Goal: Transaction & Acquisition: Purchase product/service

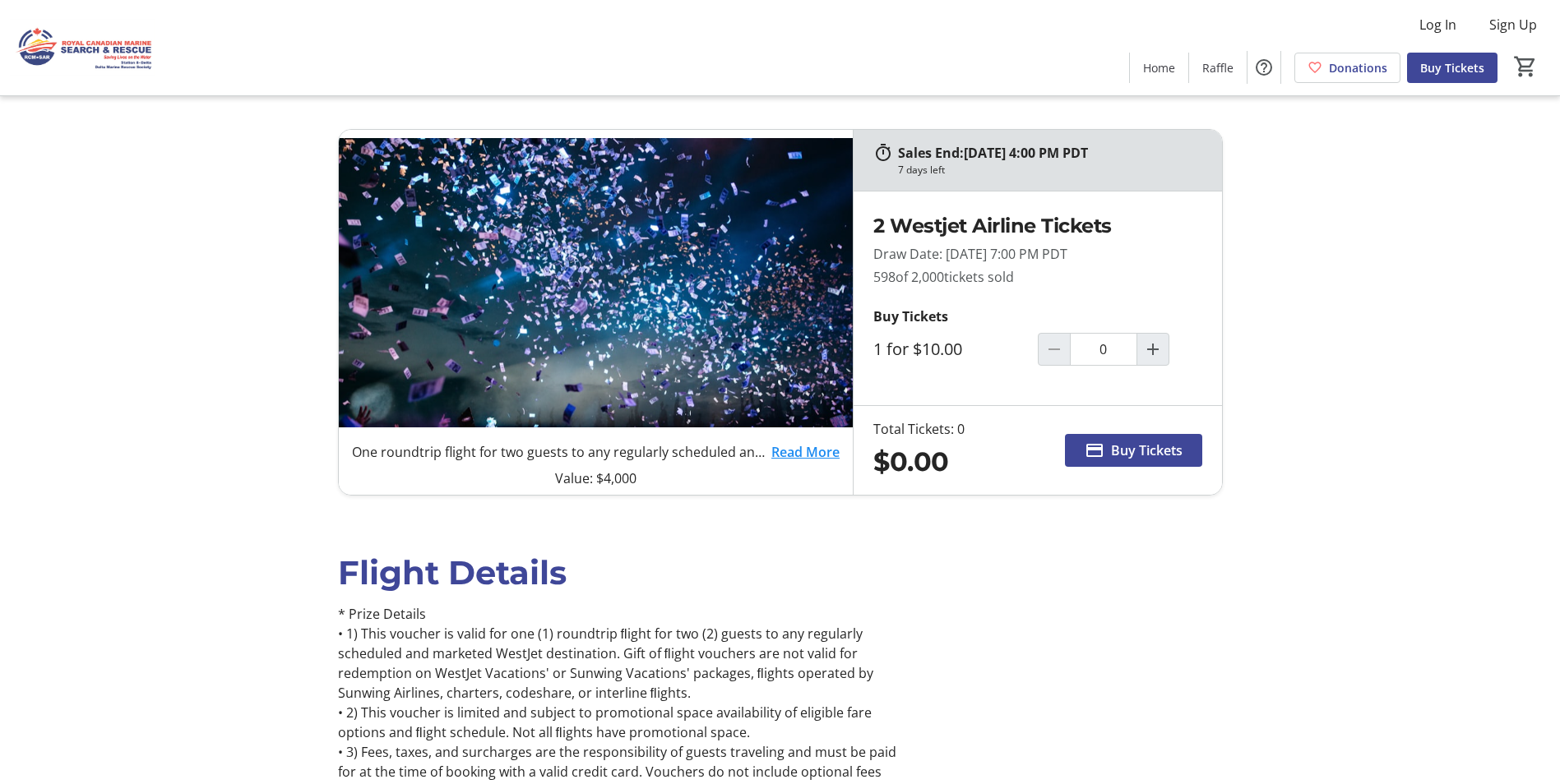
click at [791, 445] on link "Read More" at bounding box center [805, 452] width 68 height 19
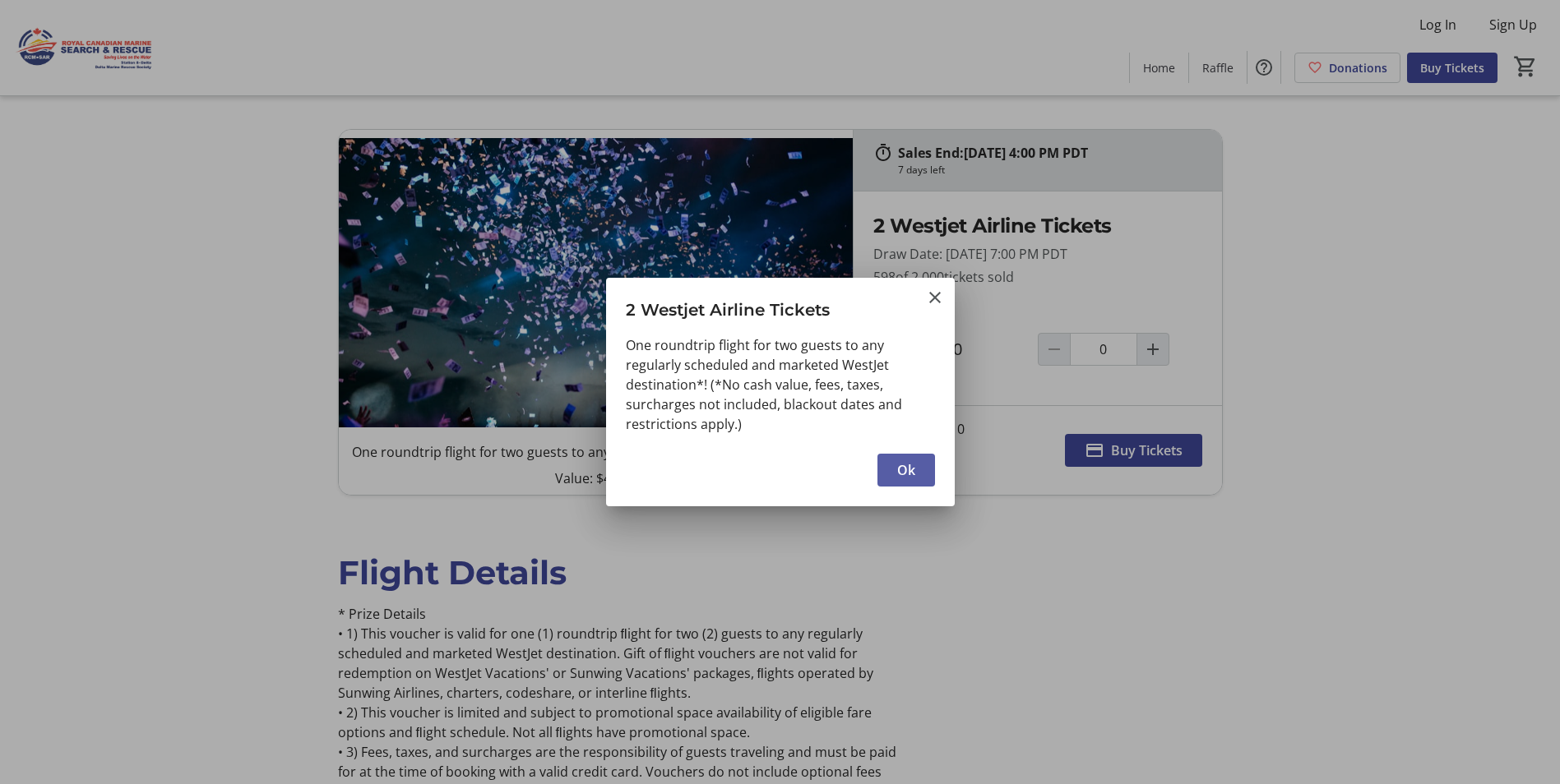
click at [910, 475] on span "Ok" at bounding box center [906, 470] width 18 height 19
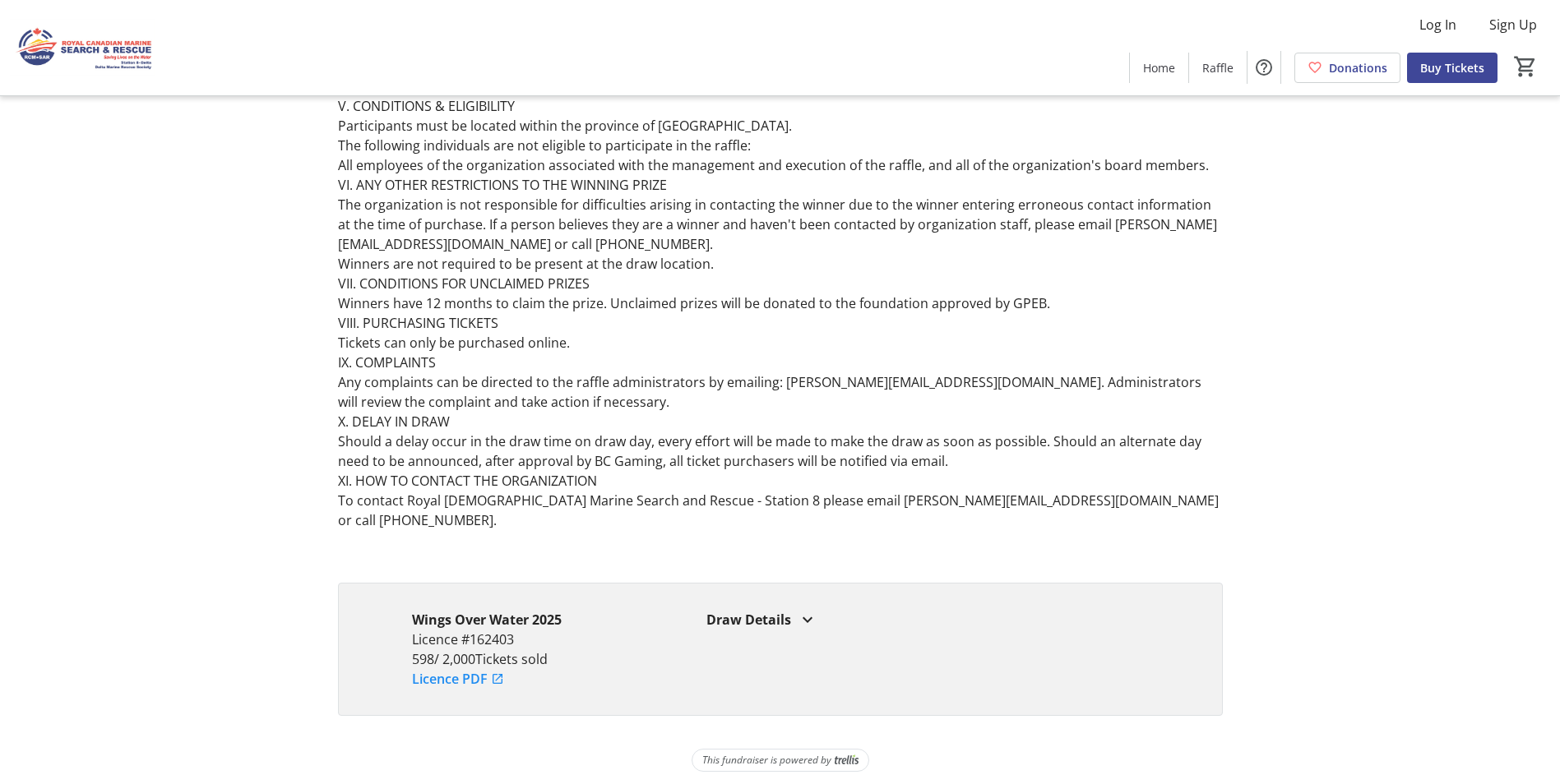
scroll to position [1328, 0]
click at [805, 609] on mat-icon at bounding box center [807, 619] width 19 height 19
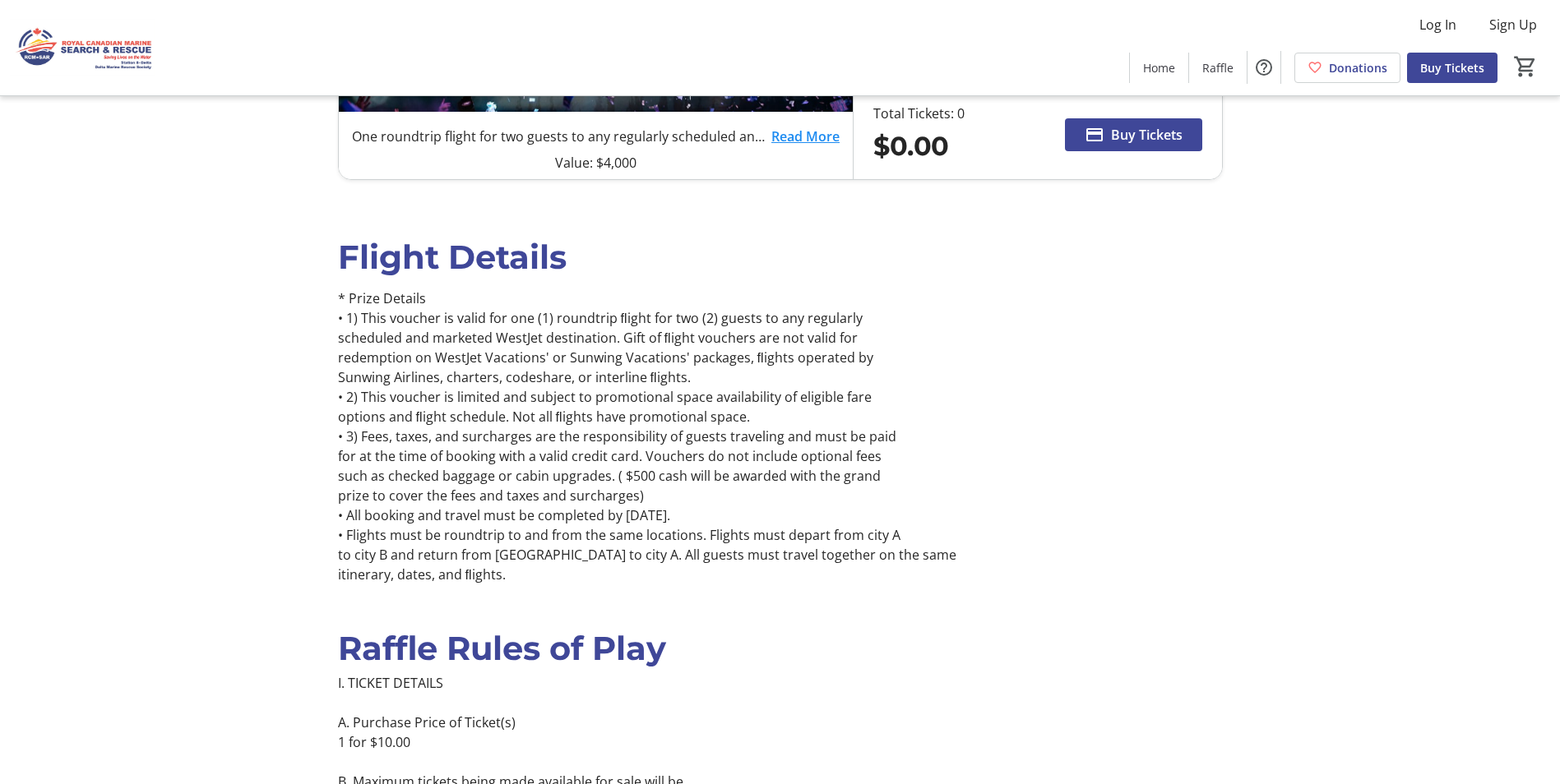
scroll to position [0, 0]
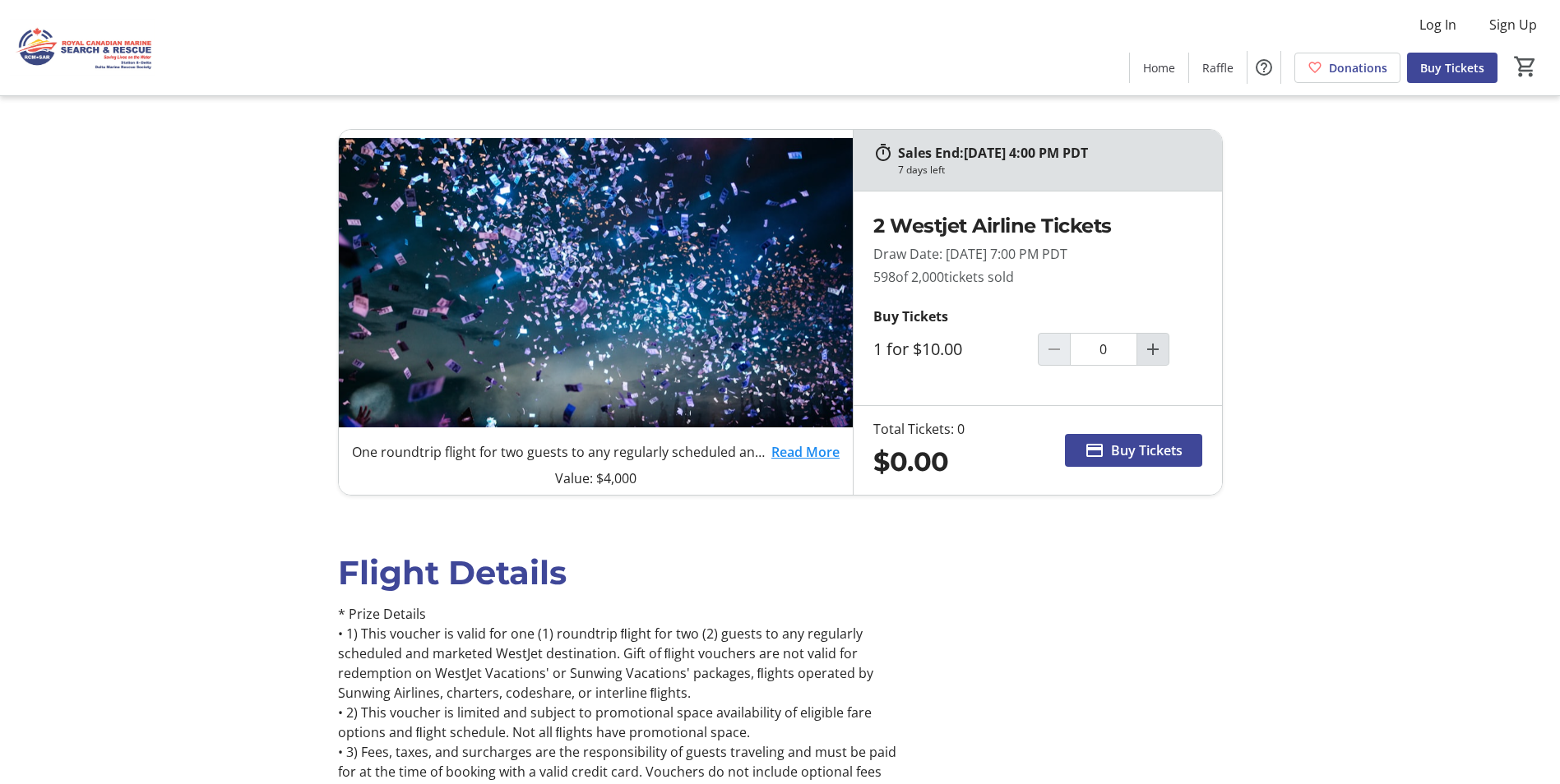
click at [1154, 355] on mat-icon "Increment by one" at bounding box center [1153, 350] width 19 height 19
click at [1153, 355] on mat-icon "Increment by one" at bounding box center [1153, 350] width 19 height 19
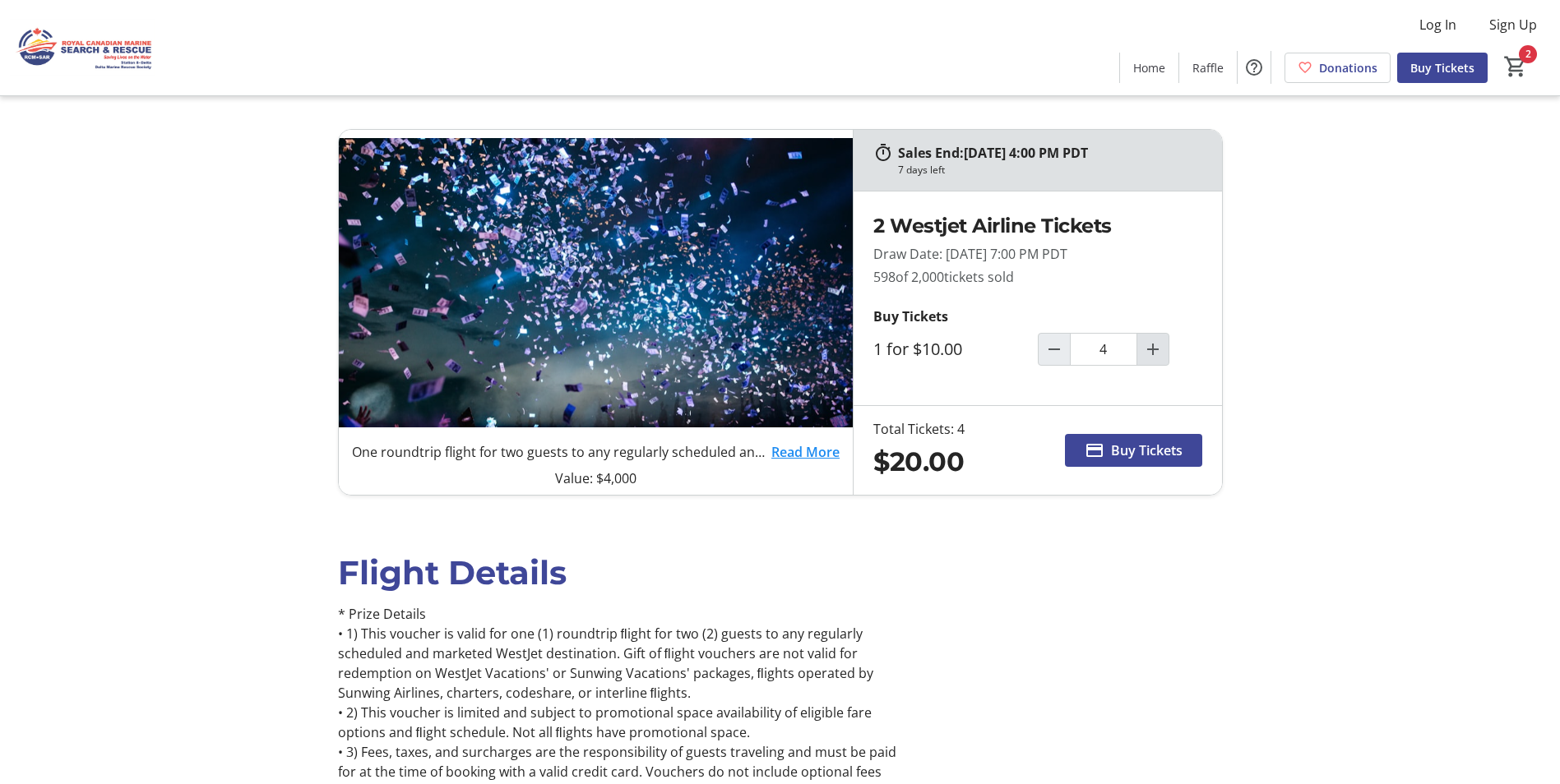
type input "5"
click at [1141, 449] on span "Buy Tickets" at bounding box center [1147, 450] width 72 height 19
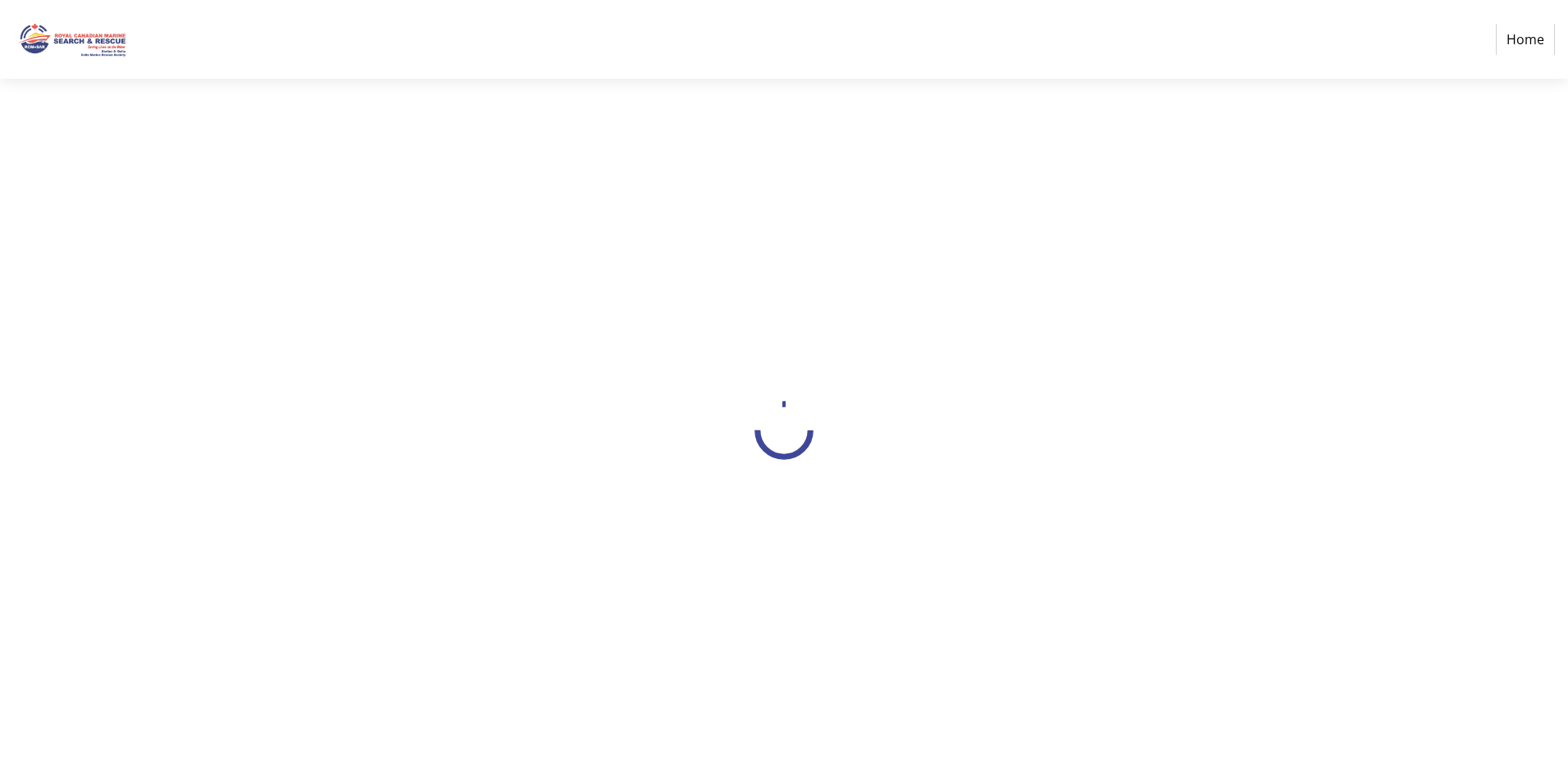
select select "CA"
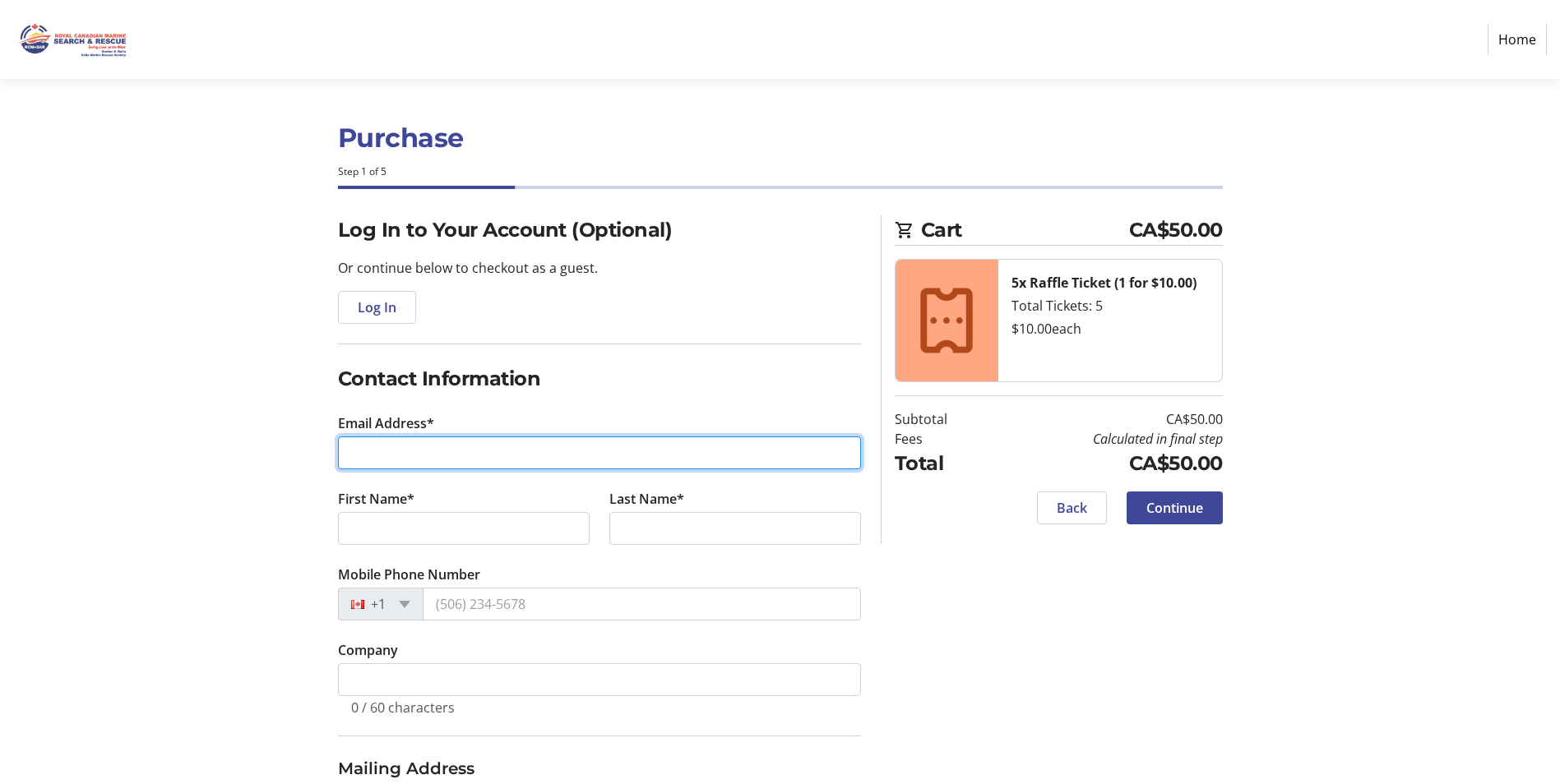
click at [493, 456] on input "Email Address*" at bounding box center [600, 452] width 523 height 33
type input "[PERSON_NAME][EMAIL_ADDRESS][DOMAIN_NAME]"
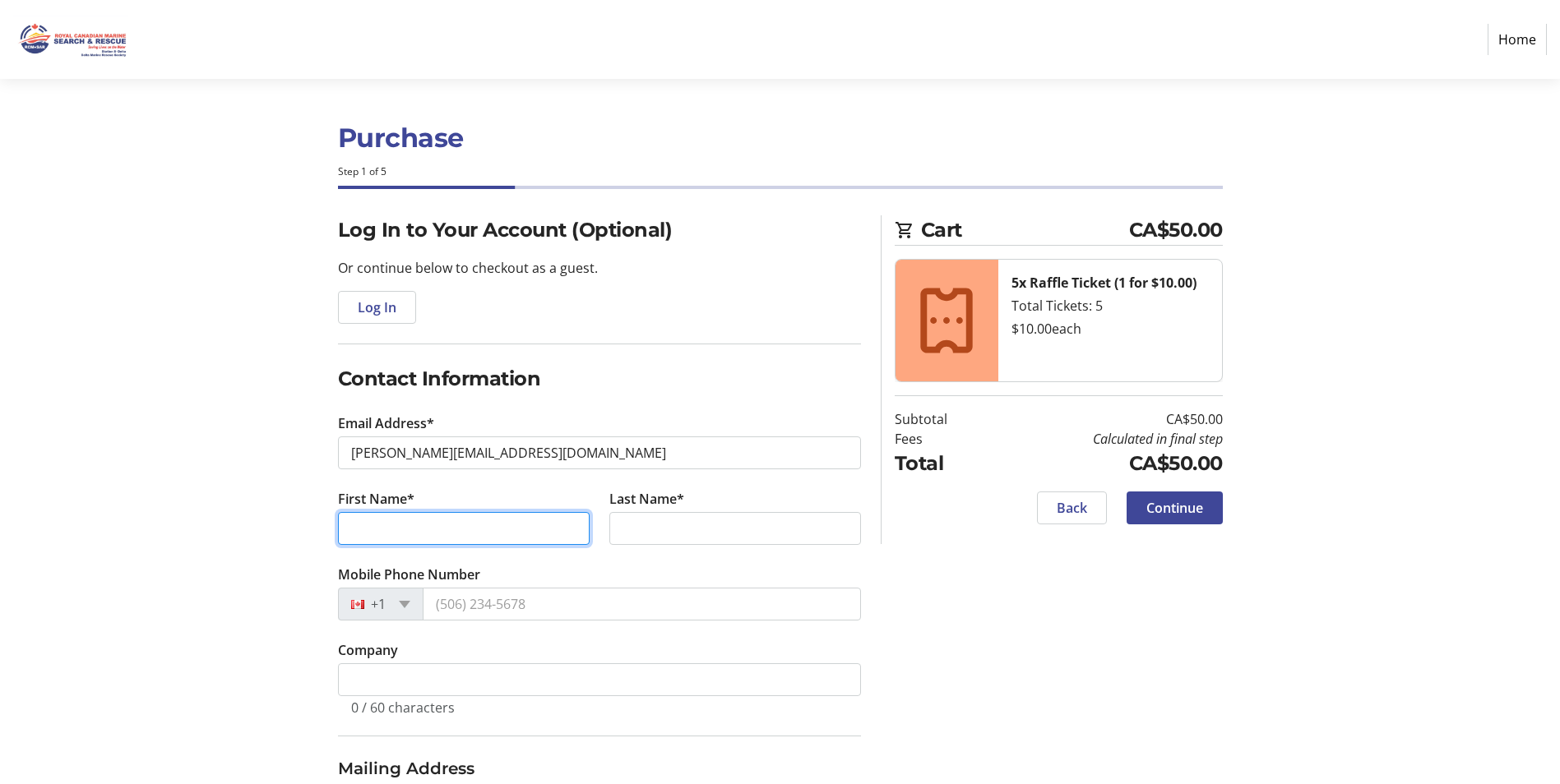
type input "[PERSON_NAME]"
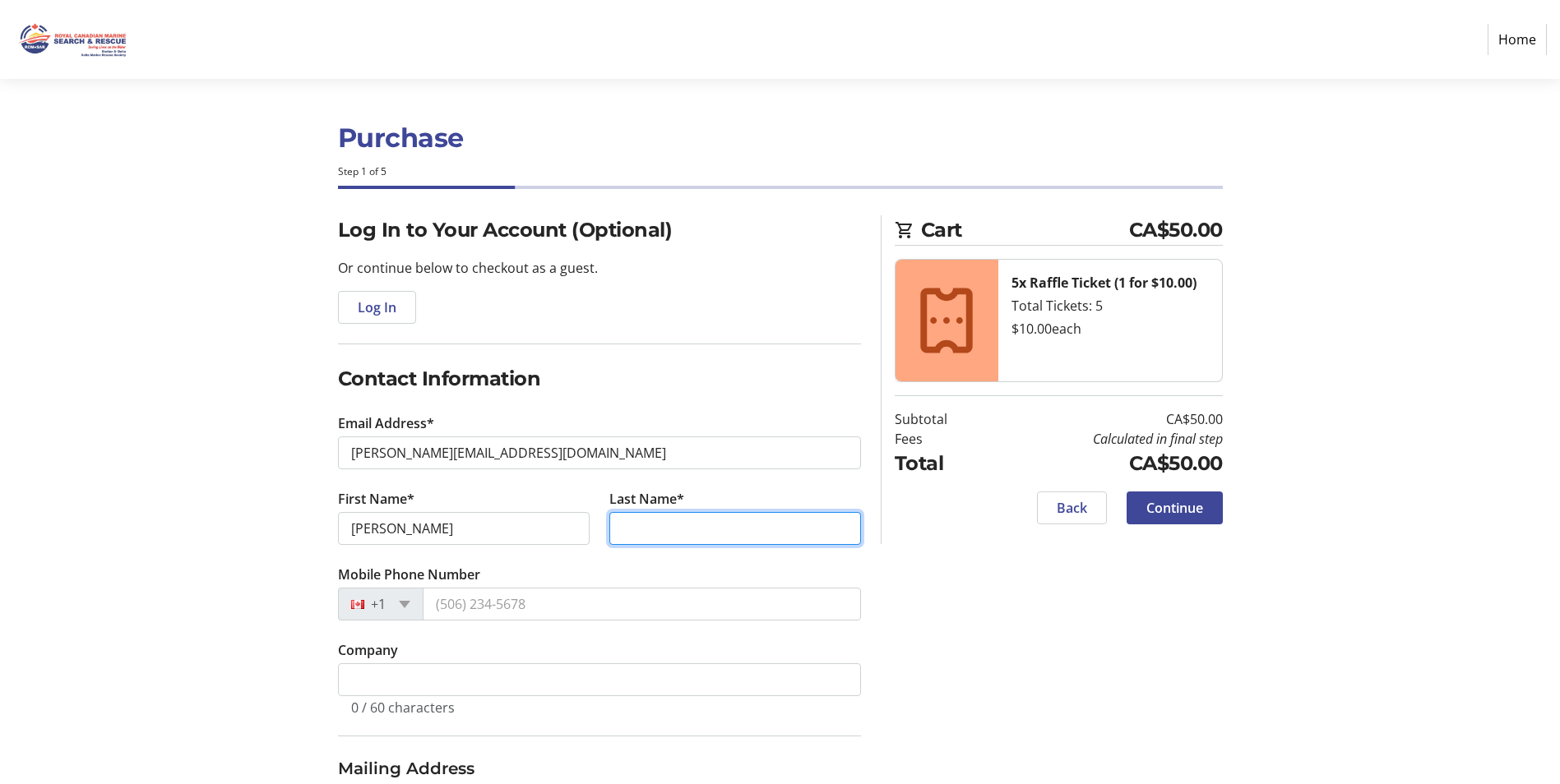
type input "Sziklai"
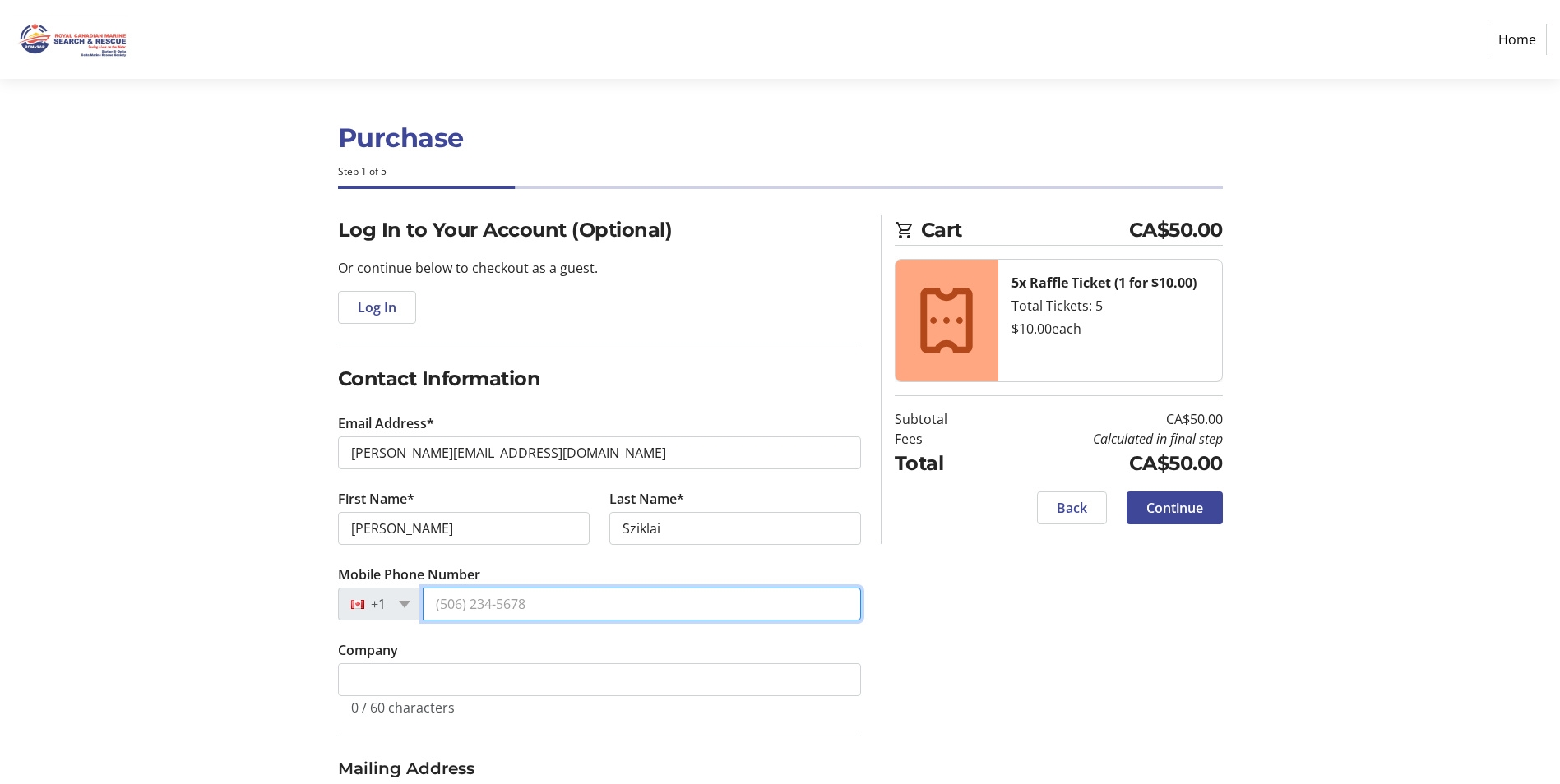
type input "[PHONE_NUMBER]"
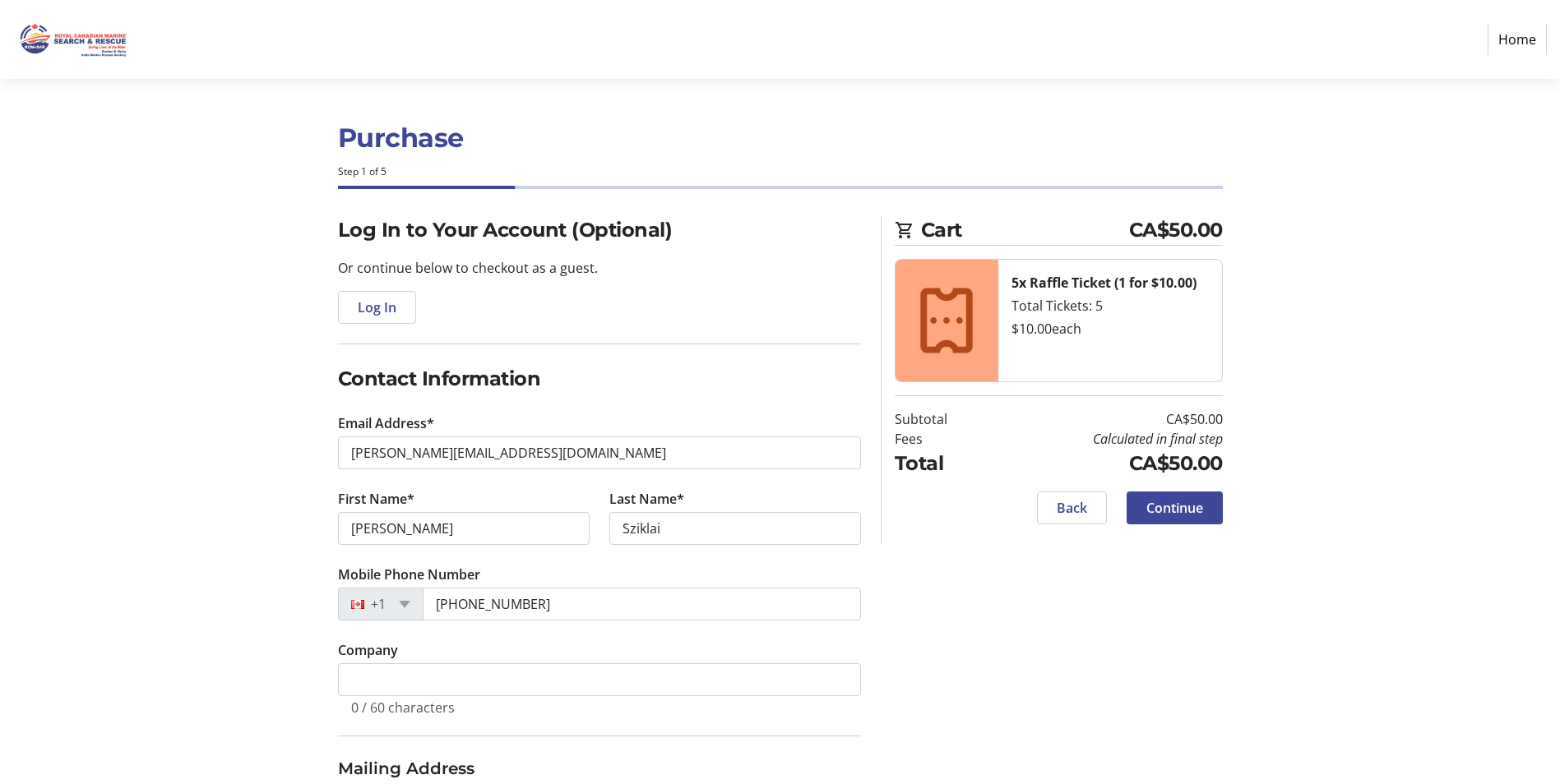
select select "US"
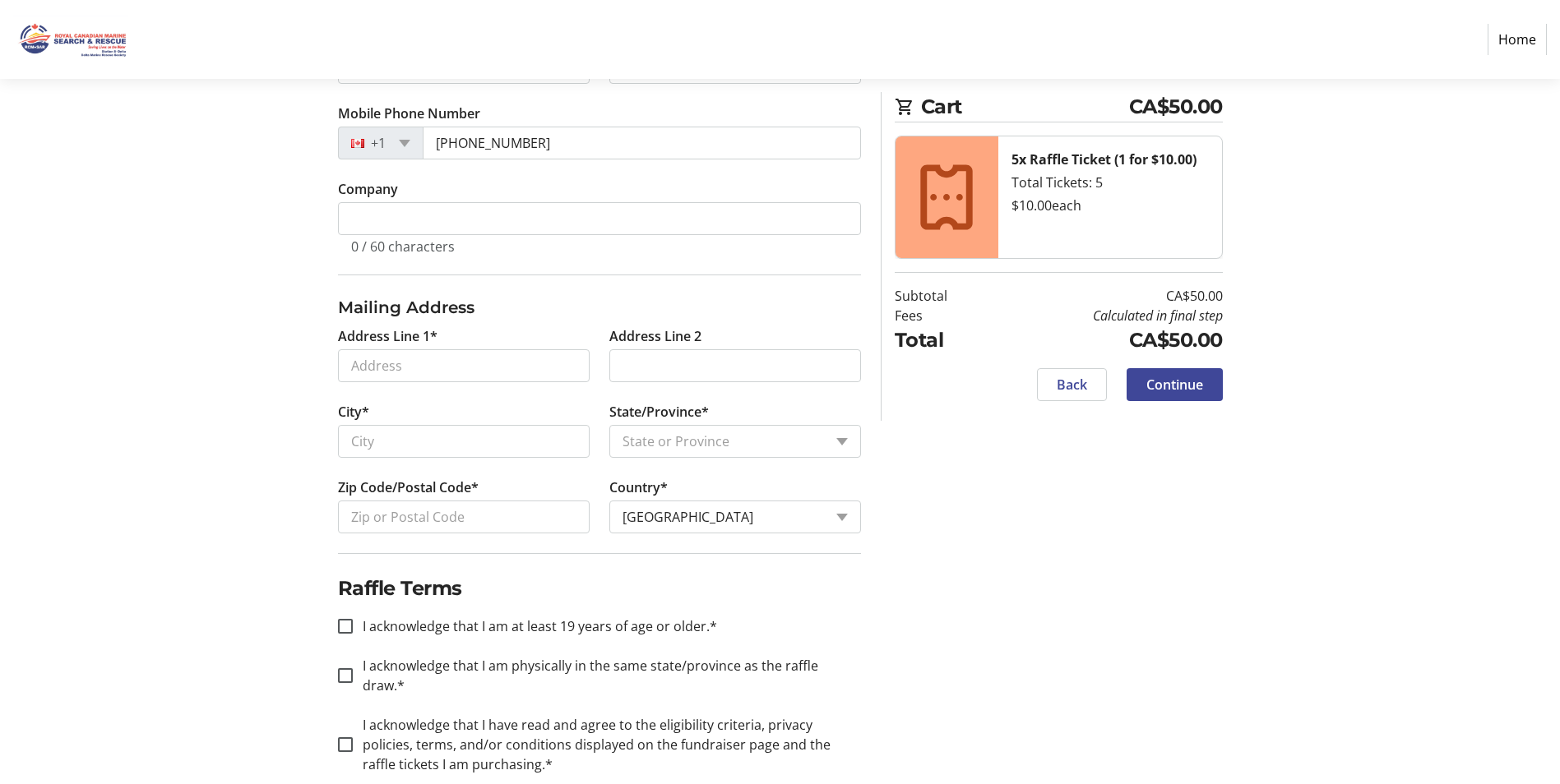
scroll to position [471, 0]
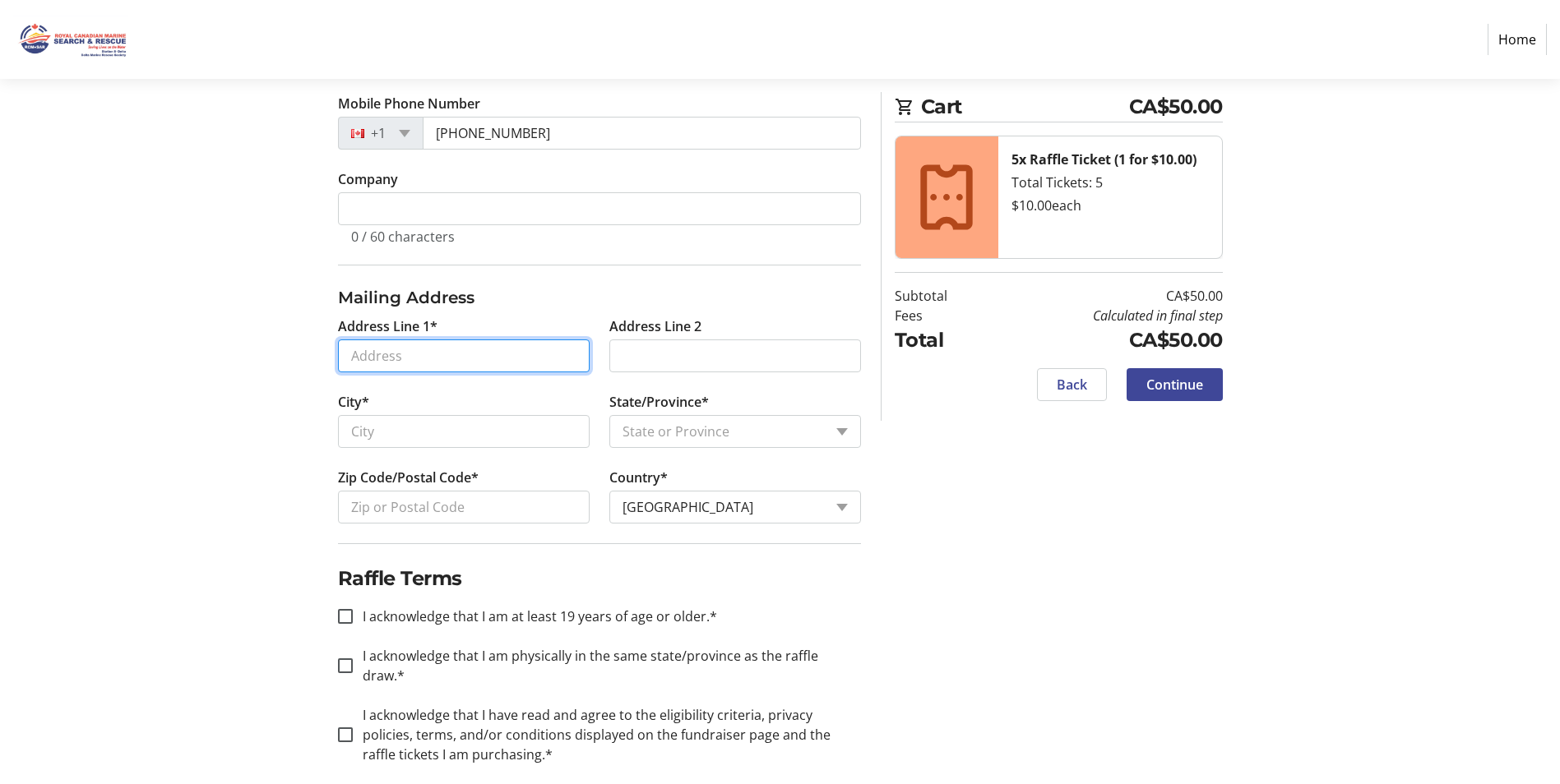
click at [415, 360] on input "Address Line 1*" at bounding box center [464, 356] width 252 height 33
type input "[STREET_ADDRESS]"
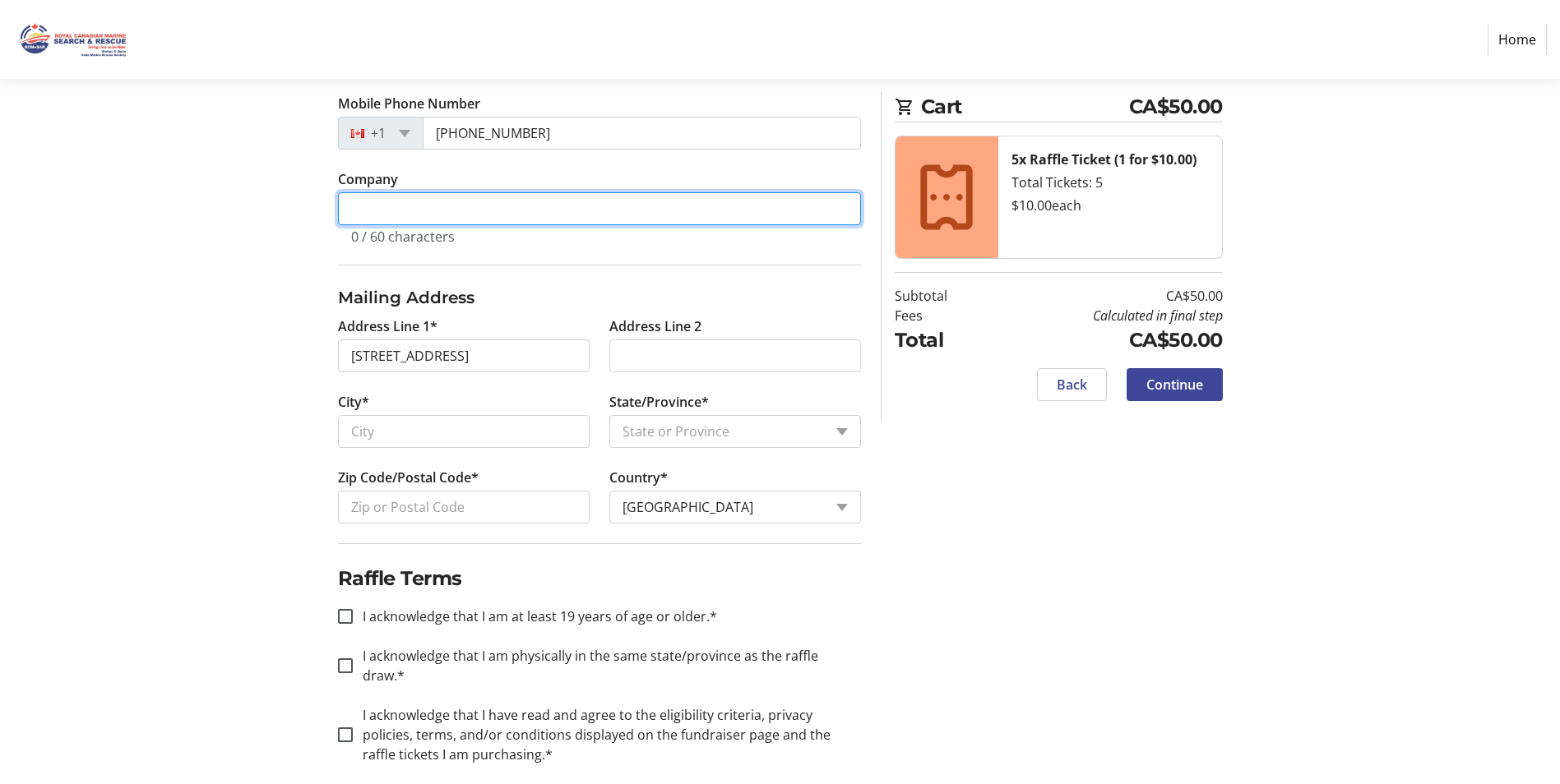
type input "Skratek & Associates"
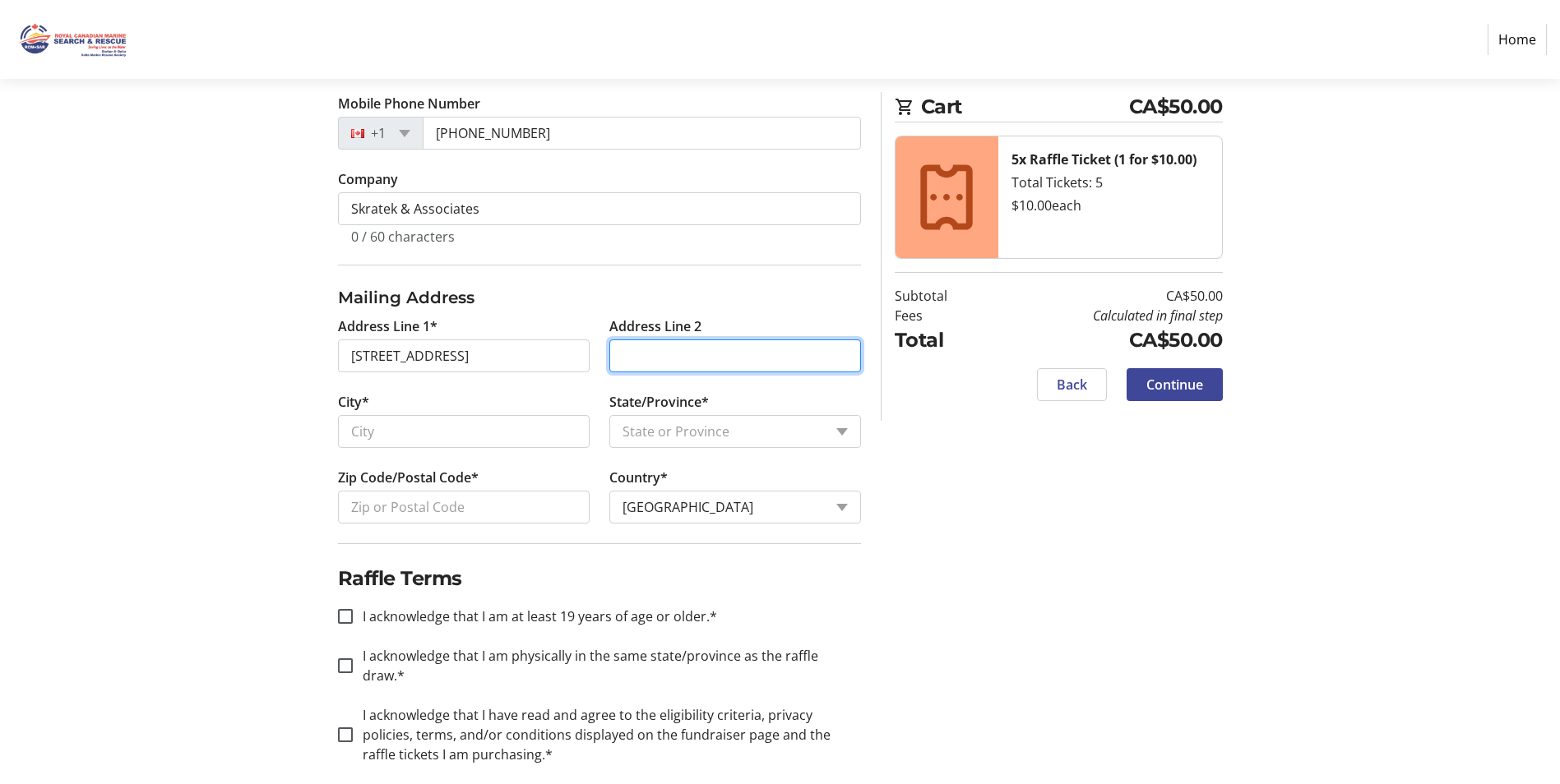
type input "Delta"
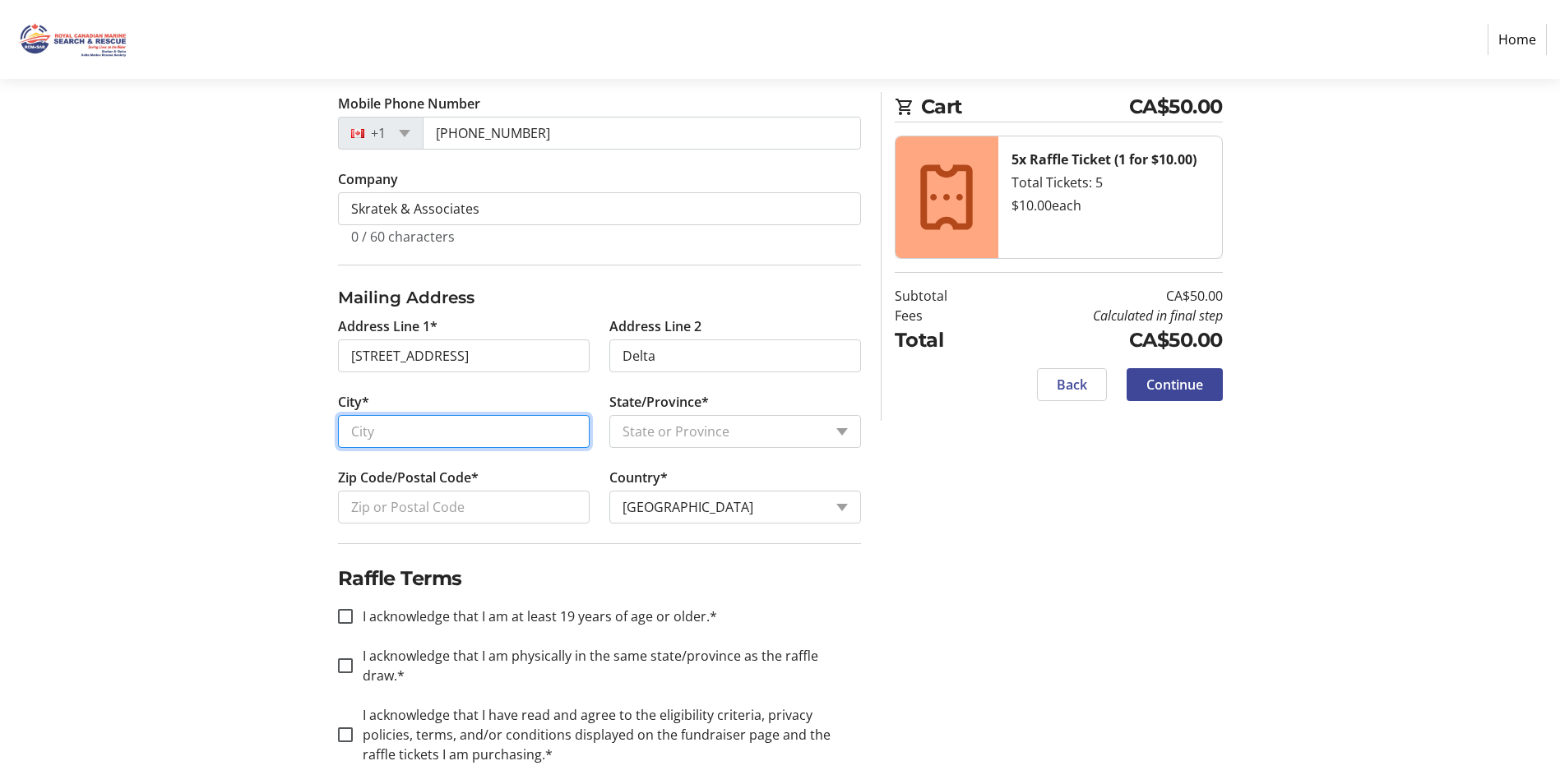
type input "Delta"
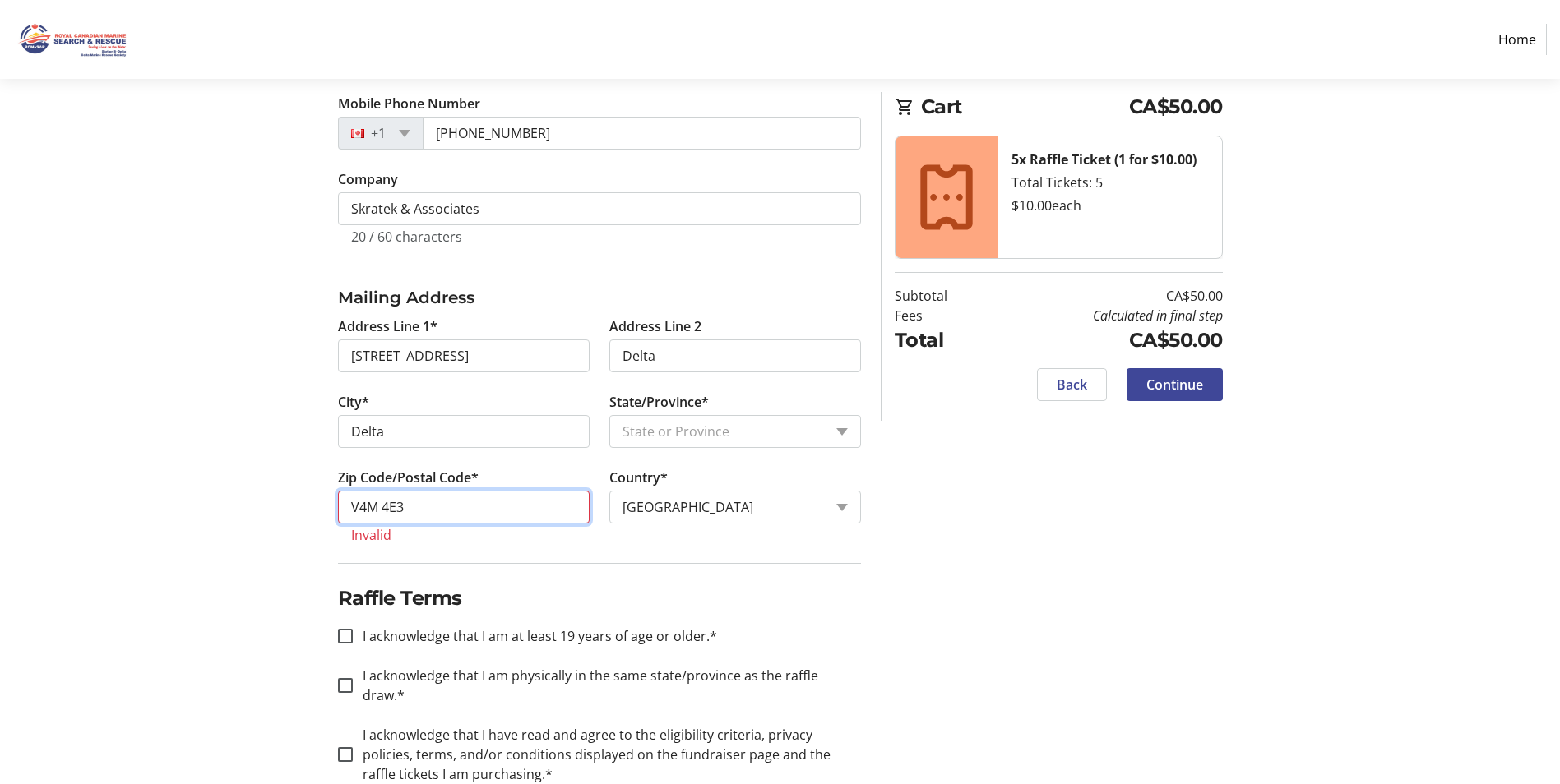
click at [376, 505] on input "V4M 4E3" at bounding box center [464, 507] width 252 height 33
type input "V4M4E3"
click at [844, 428] on select "State or Province State or [GEOGRAPHIC_DATA][US_STATE][GEOGRAPHIC_DATA] [US_STA…" at bounding box center [735, 431] width 252 height 33
click at [756, 504] on tr-form-field "Country* Country Country [GEOGRAPHIC_DATA] [GEOGRAPHIC_DATA] [GEOGRAPHIC_DATA] …" at bounding box center [735, 506] width 252 height 76
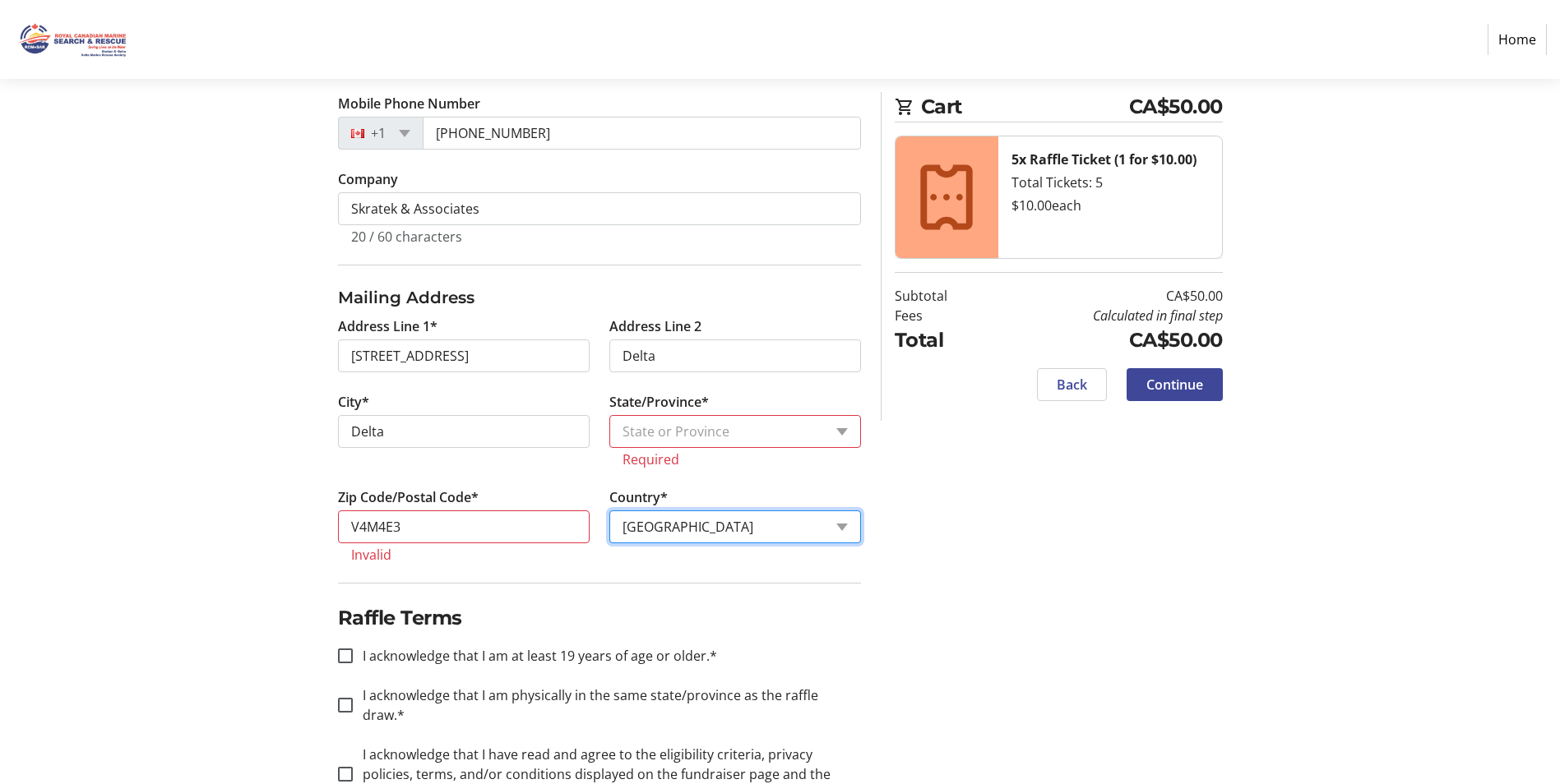
select select "CA"
click at [610, 510] on select "Country Country [GEOGRAPHIC_DATA] [GEOGRAPHIC_DATA] [GEOGRAPHIC_DATA] [GEOGRAPH…" at bounding box center [735, 526] width 252 height 33
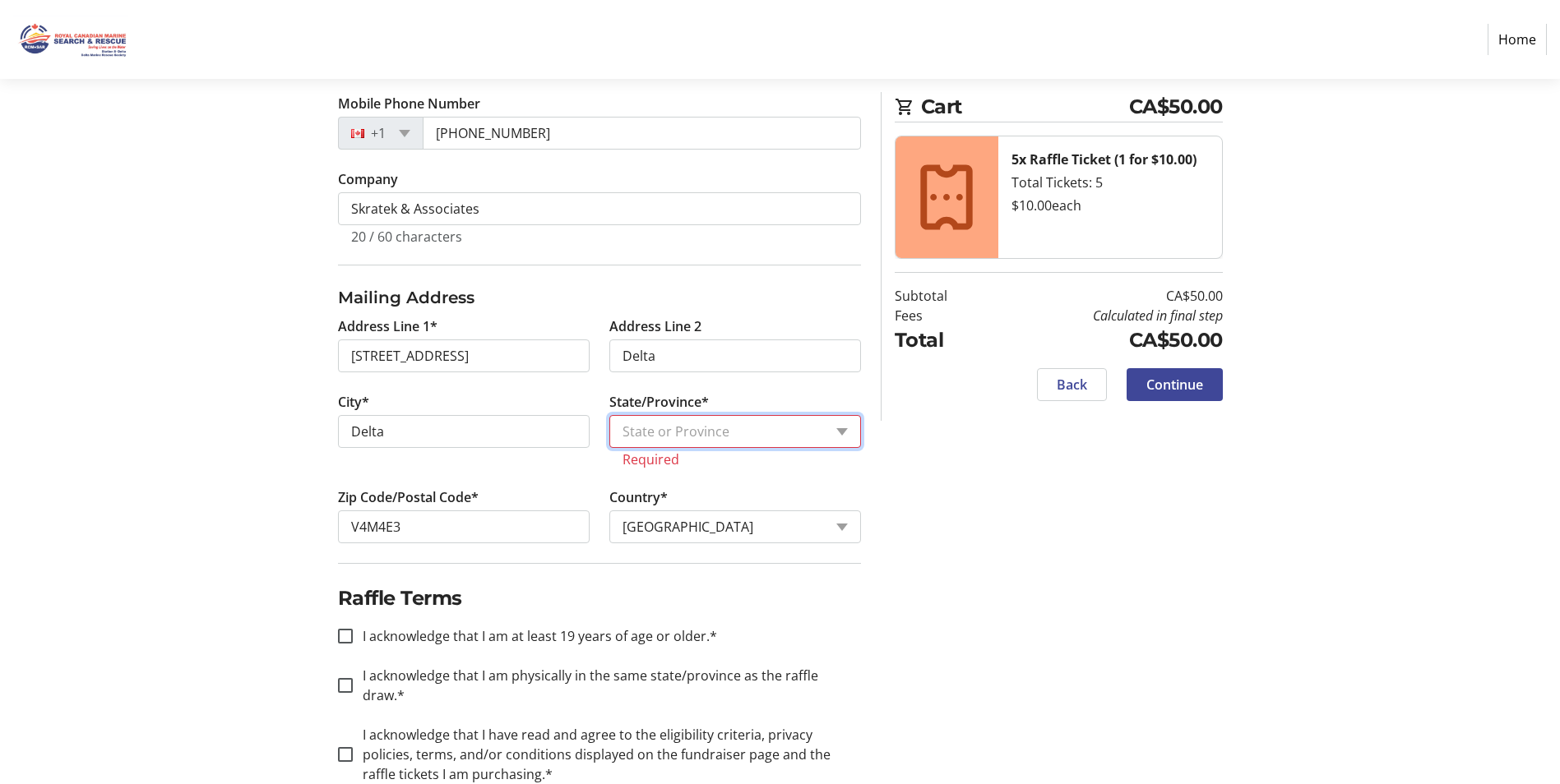
click at [840, 428] on select "State or Province State or Province [GEOGRAPHIC_DATA] [GEOGRAPHIC_DATA] [GEOGRA…" at bounding box center [735, 431] width 252 height 33
select select "BC"
click at [610, 415] on select "State or Province State or Province [GEOGRAPHIC_DATA] [GEOGRAPHIC_DATA] [GEOGRA…" at bounding box center [735, 431] width 252 height 33
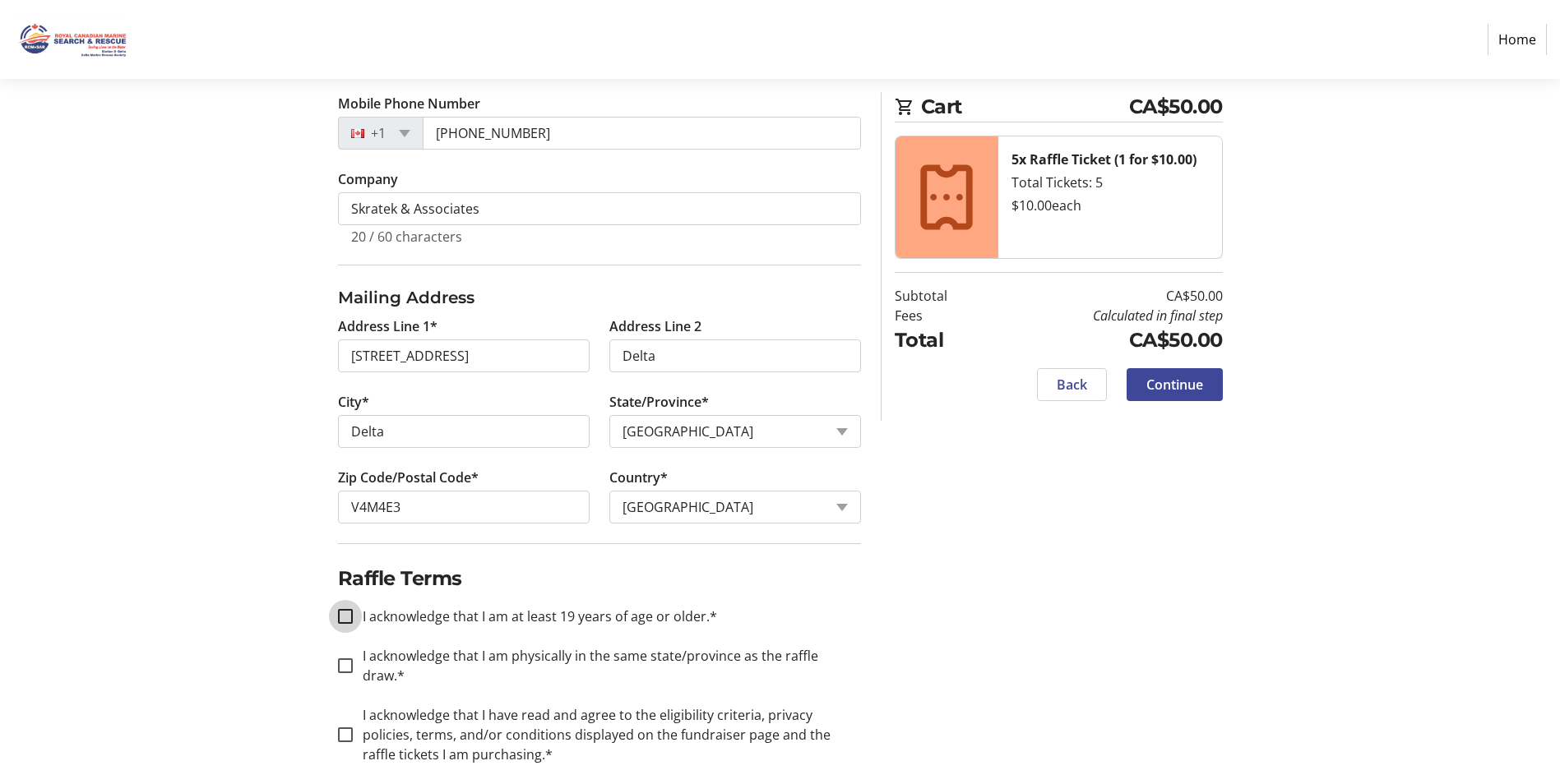
click at [341, 621] on input "I acknowledge that I am at least 19 years of age or older.*" at bounding box center [345, 616] width 15 height 15
checkbox input "true"
click at [342, 646] on div at bounding box center [345, 666] width 40 height 40
checkbox input "true"
click at [347, 715] on div at bounding box center [345, 735] width 40 height 40
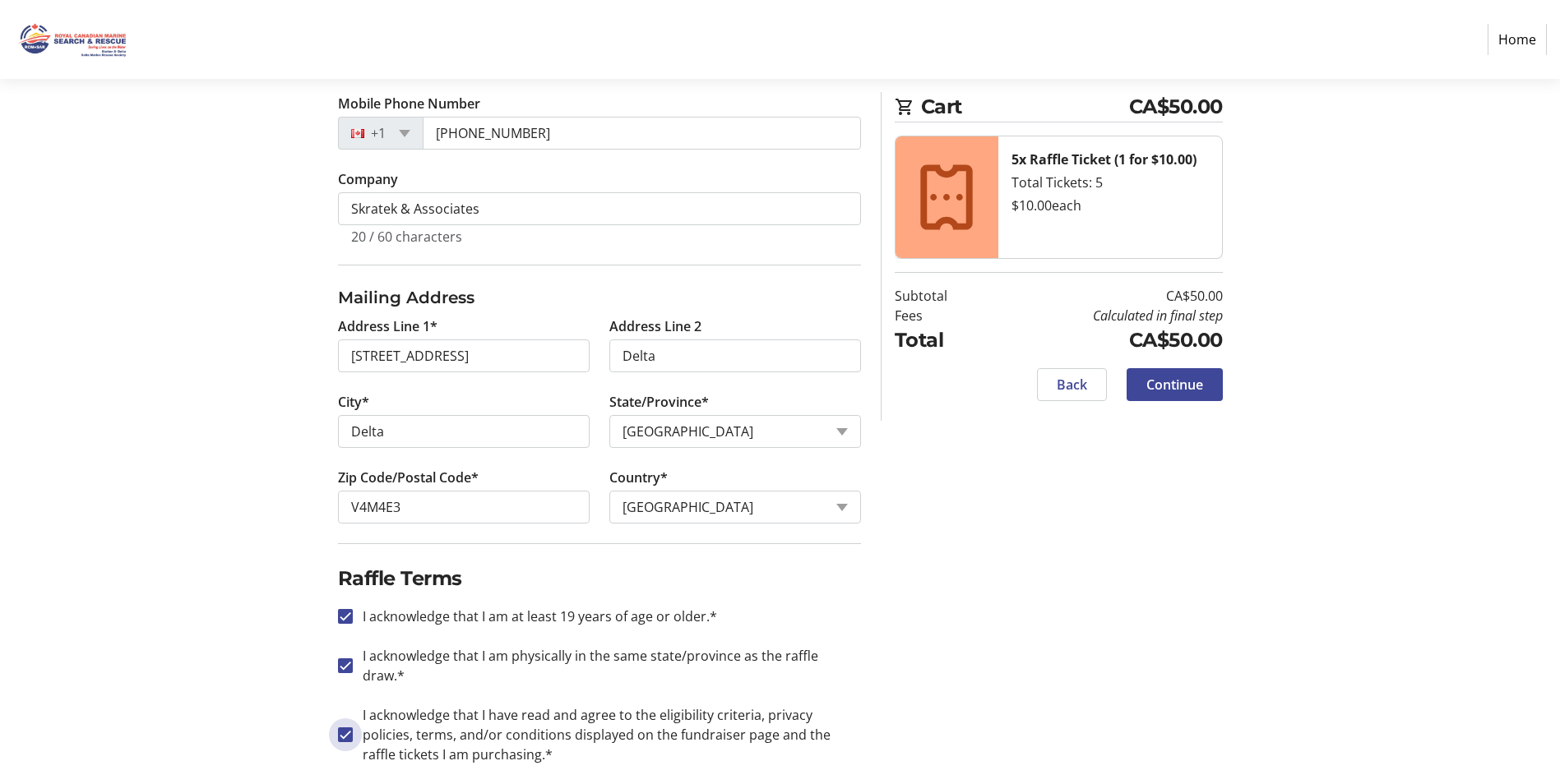
checkbox input "true"
click at [1164, 386] on span "Continue" at bounding box center [1175, 385] width 57 height 19
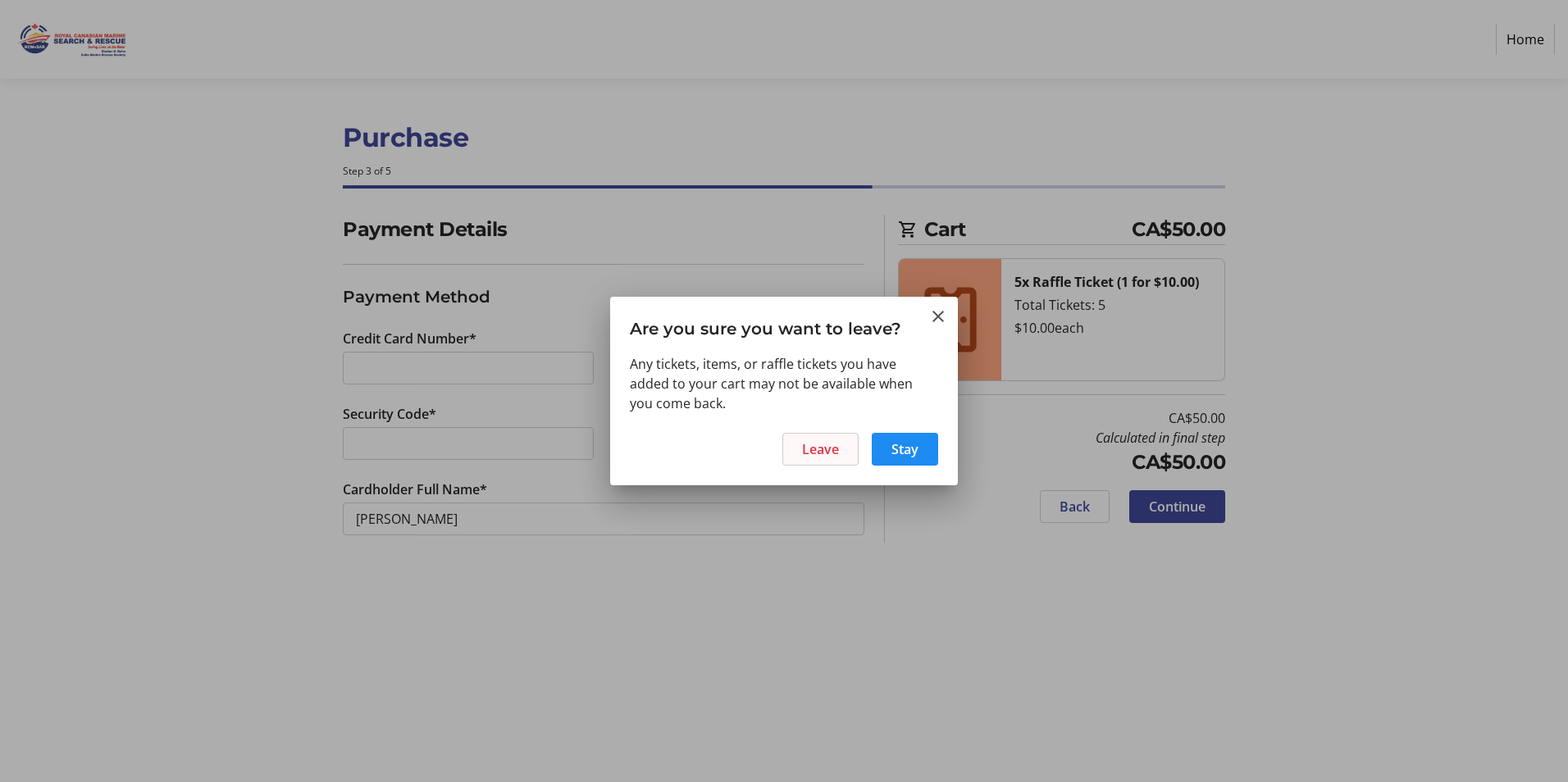
click at [837, 452] on span "Leave" at bounding box center [821, 449] width 37 height 19
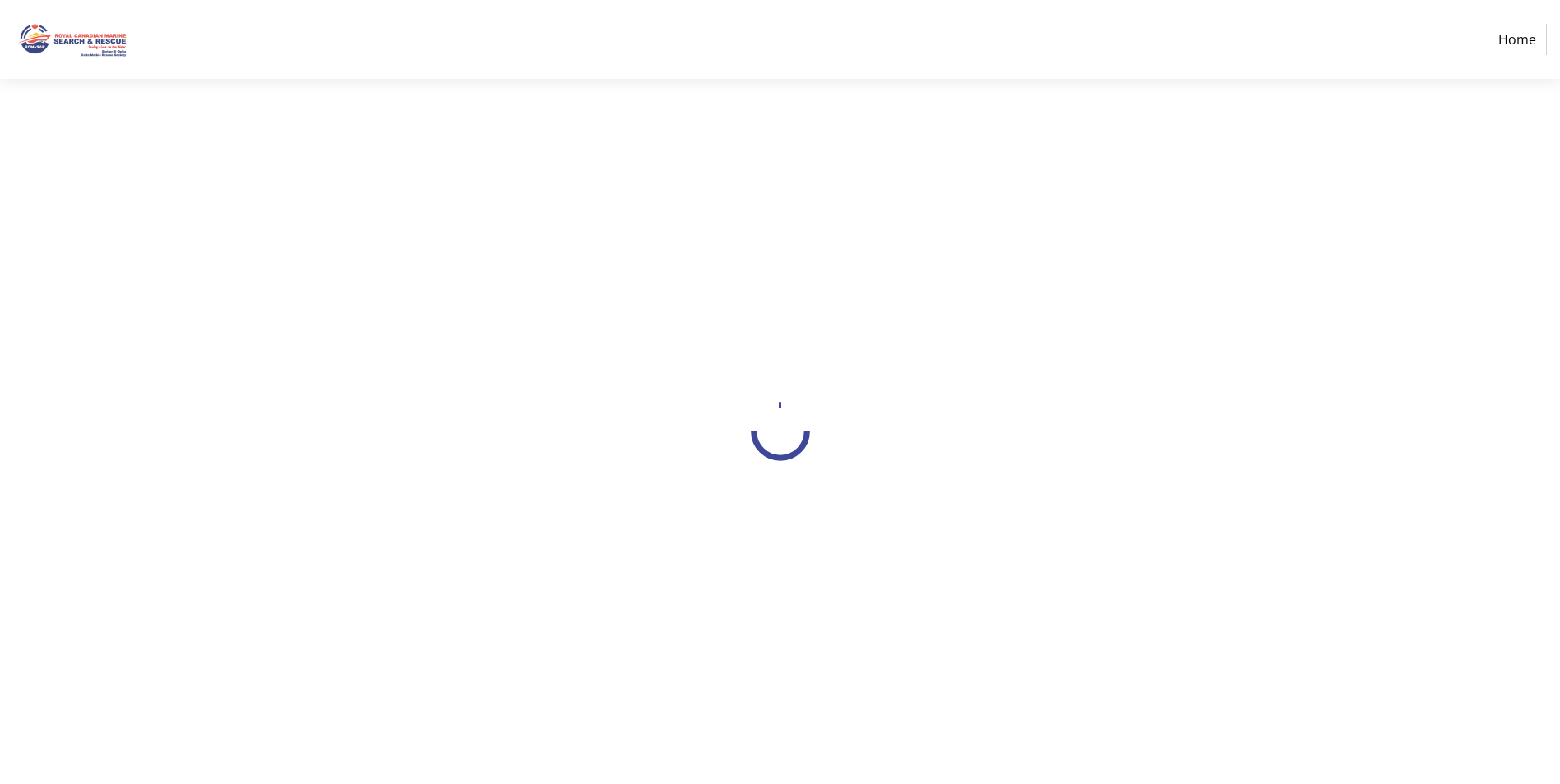
select select "CA"
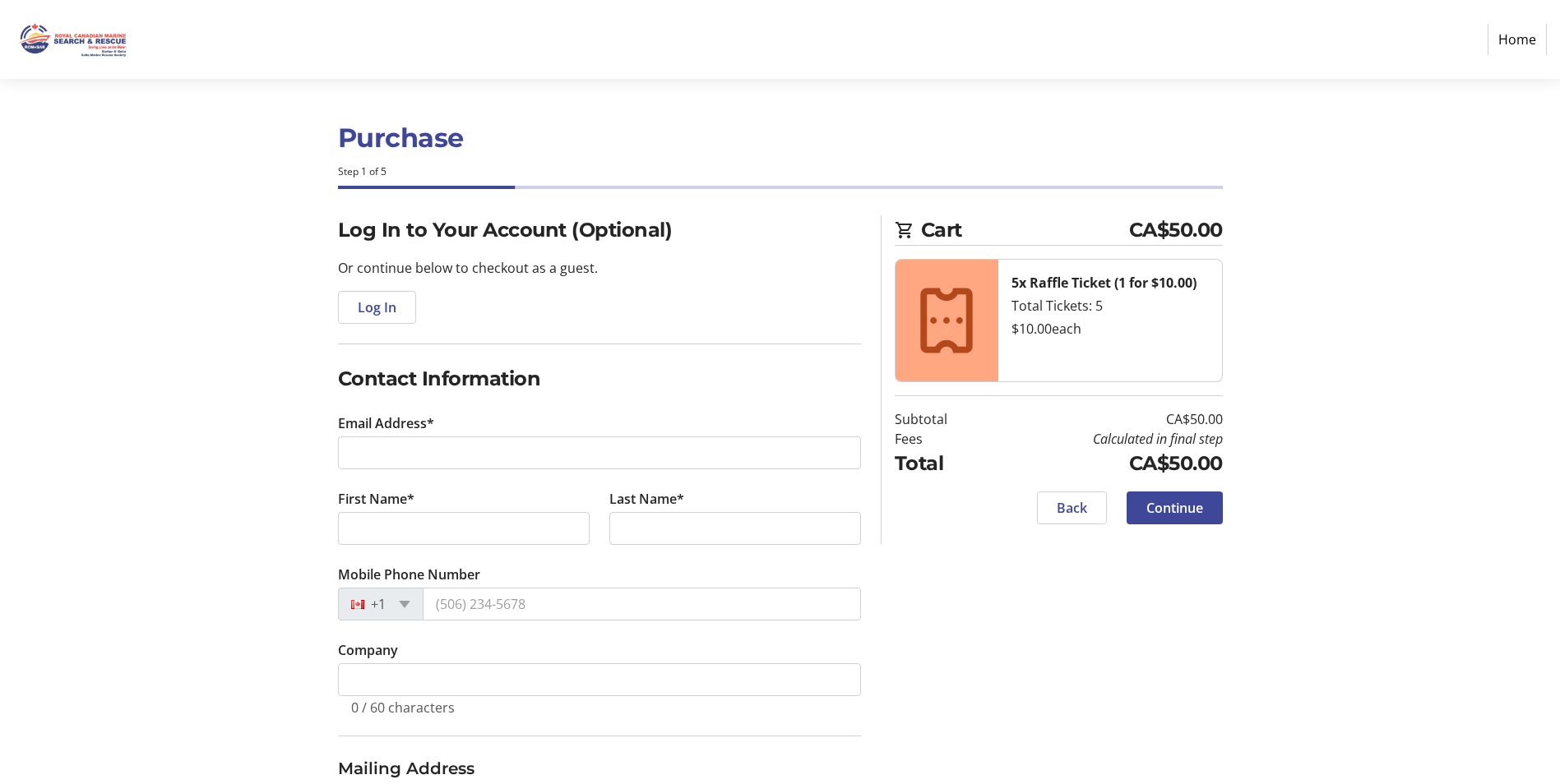
click at [468, 428] on tr-form-field "Email Address*" at bounding box center [600, 451] width 523 height 76
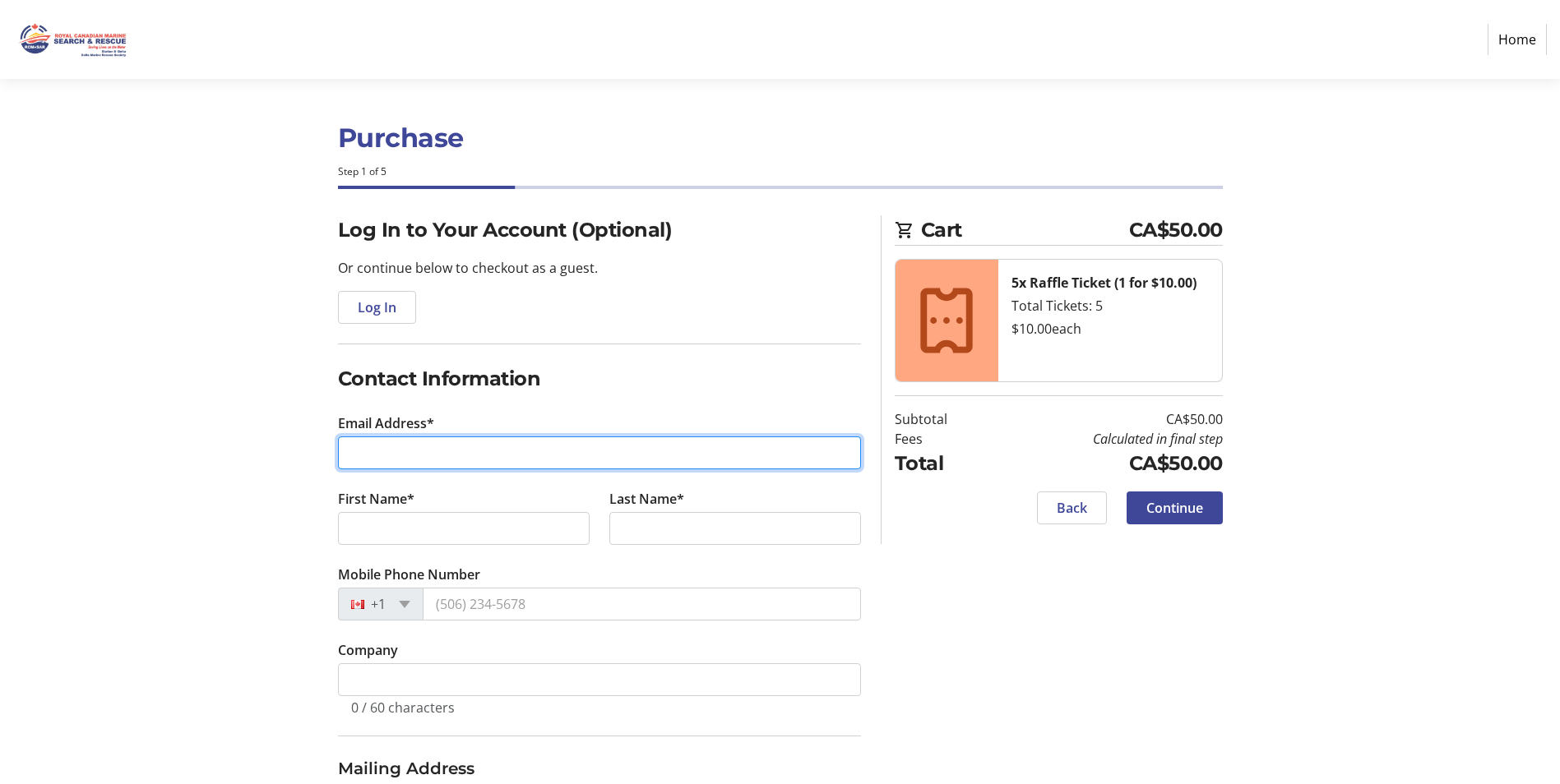
click at [463, 449] on input "Email Address*" at bounding box center [600, 452] width 523 height 33
type input "[PERSON_NAME][EMAIL_ADDRESS][DOMAIN_NAME]"
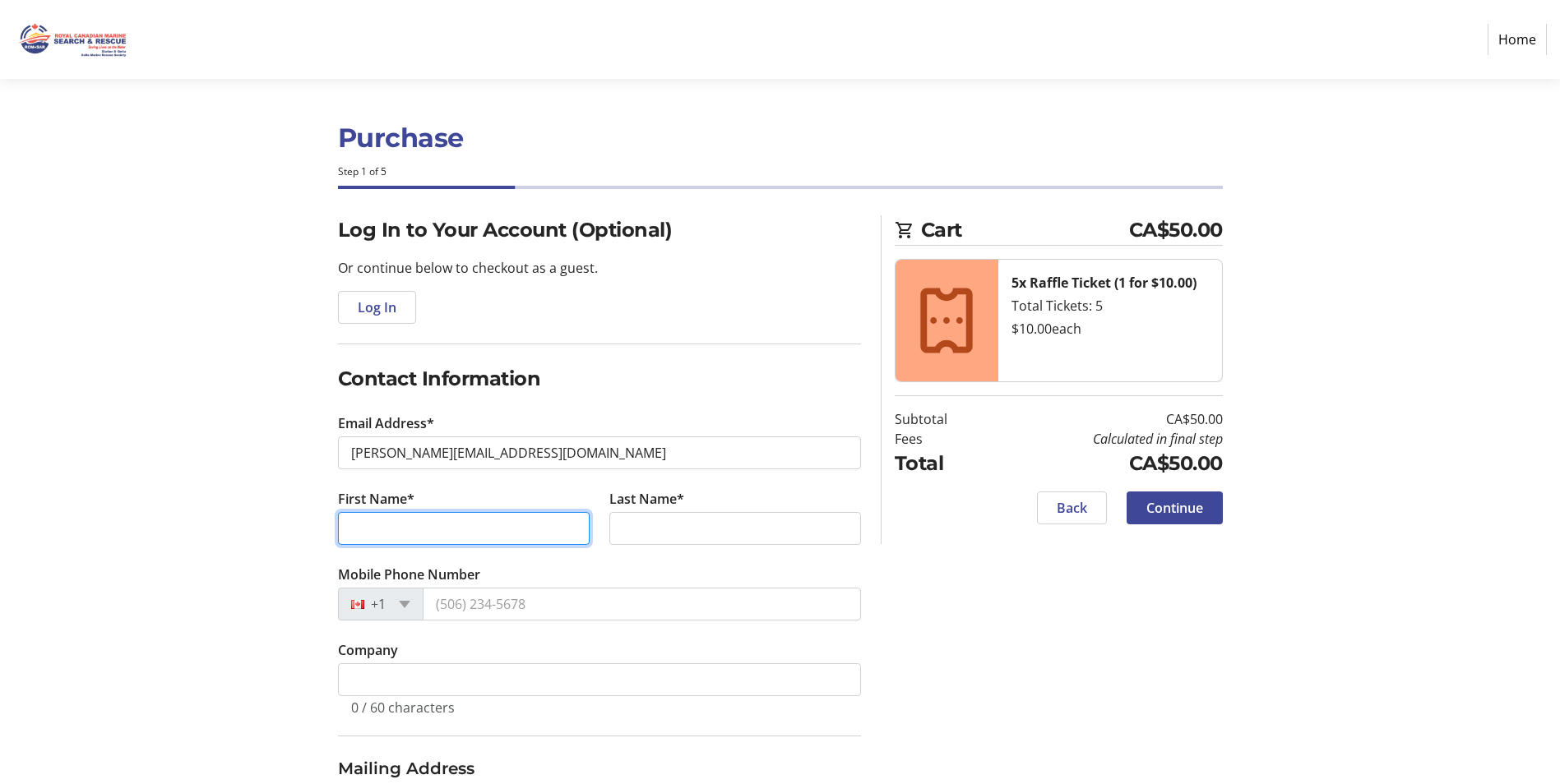
type input "[PERSON_NAME]"
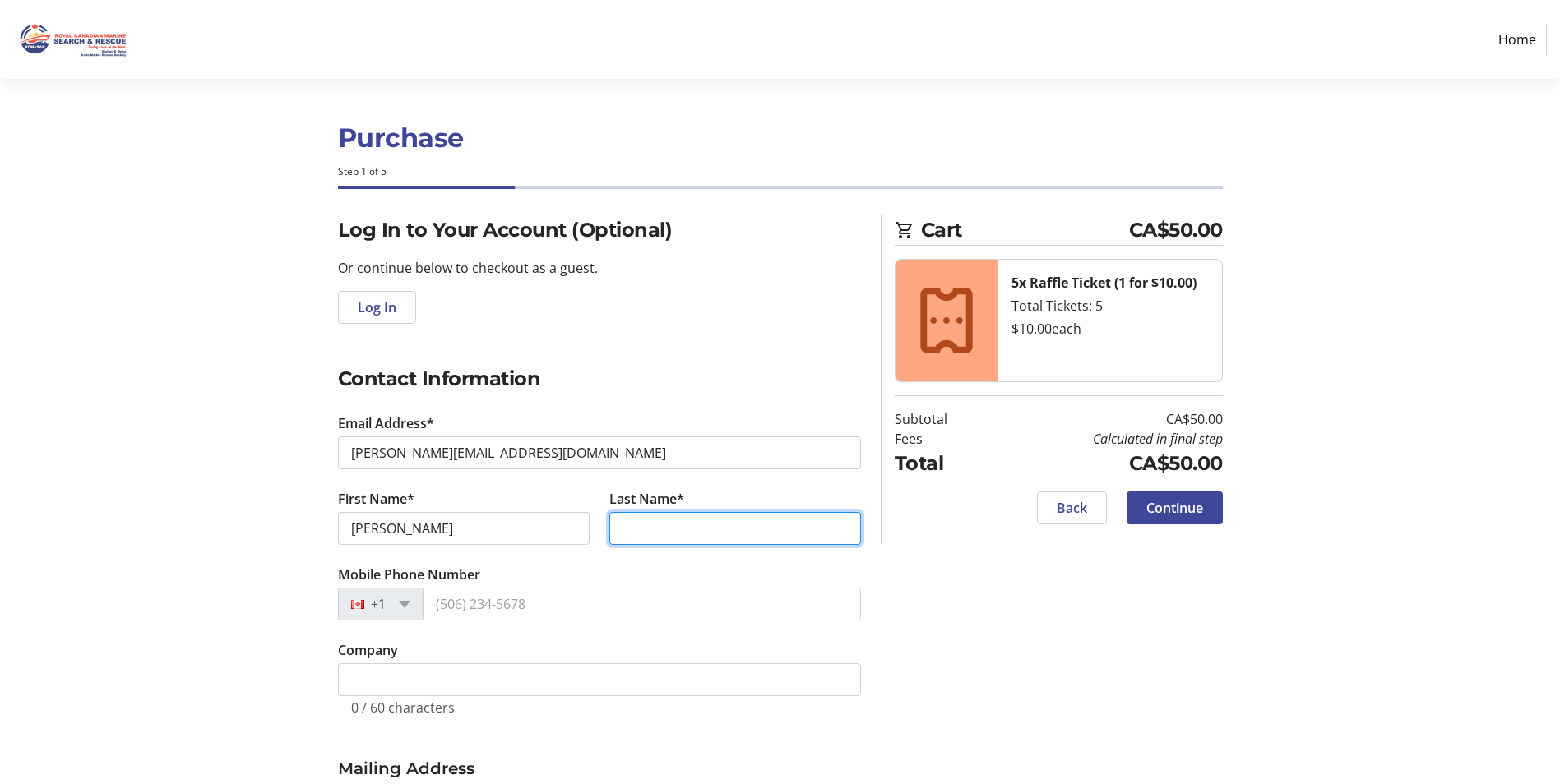
type input "Sziklai"
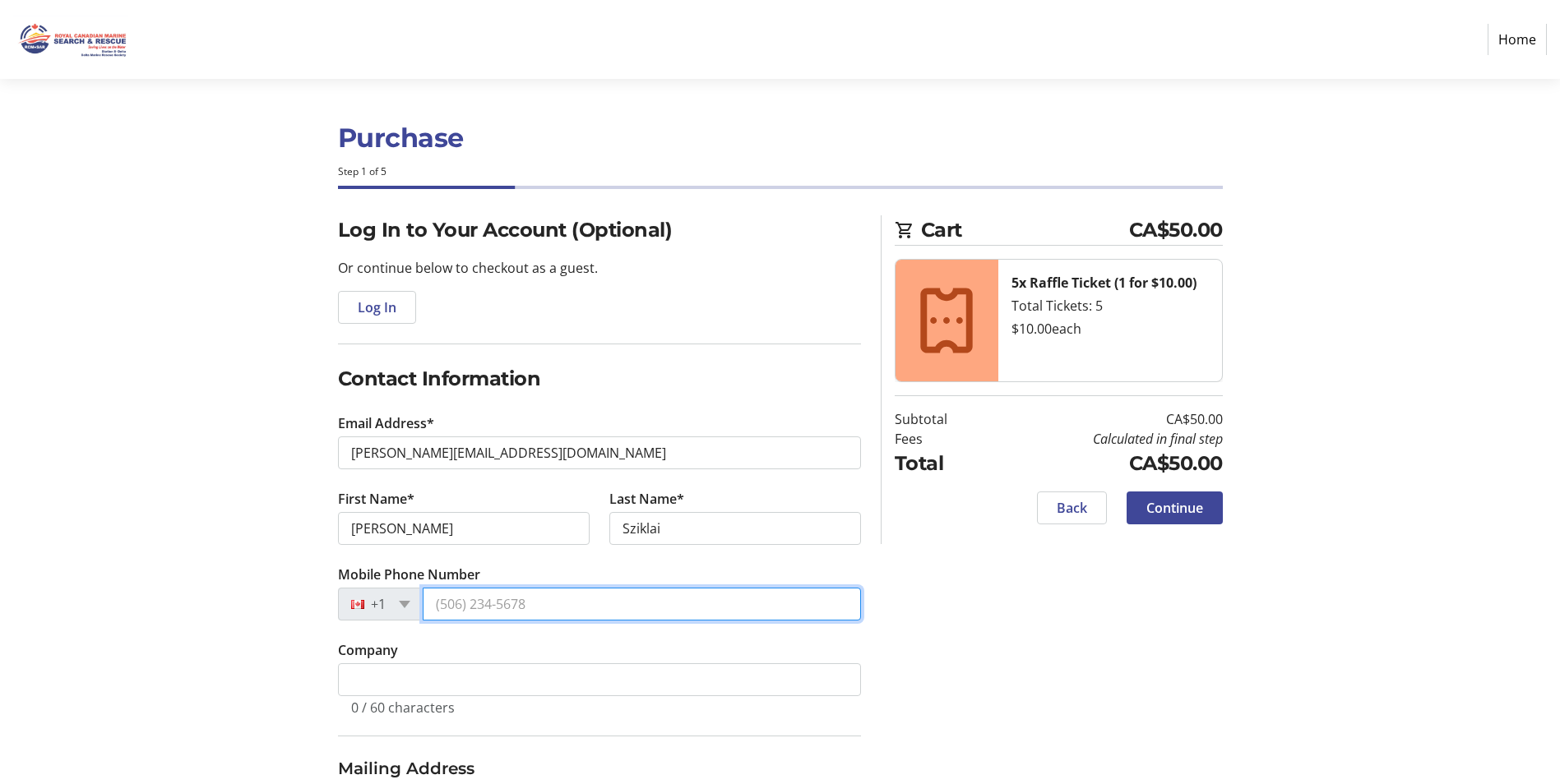
type input "[PHONE_NUMBER]"
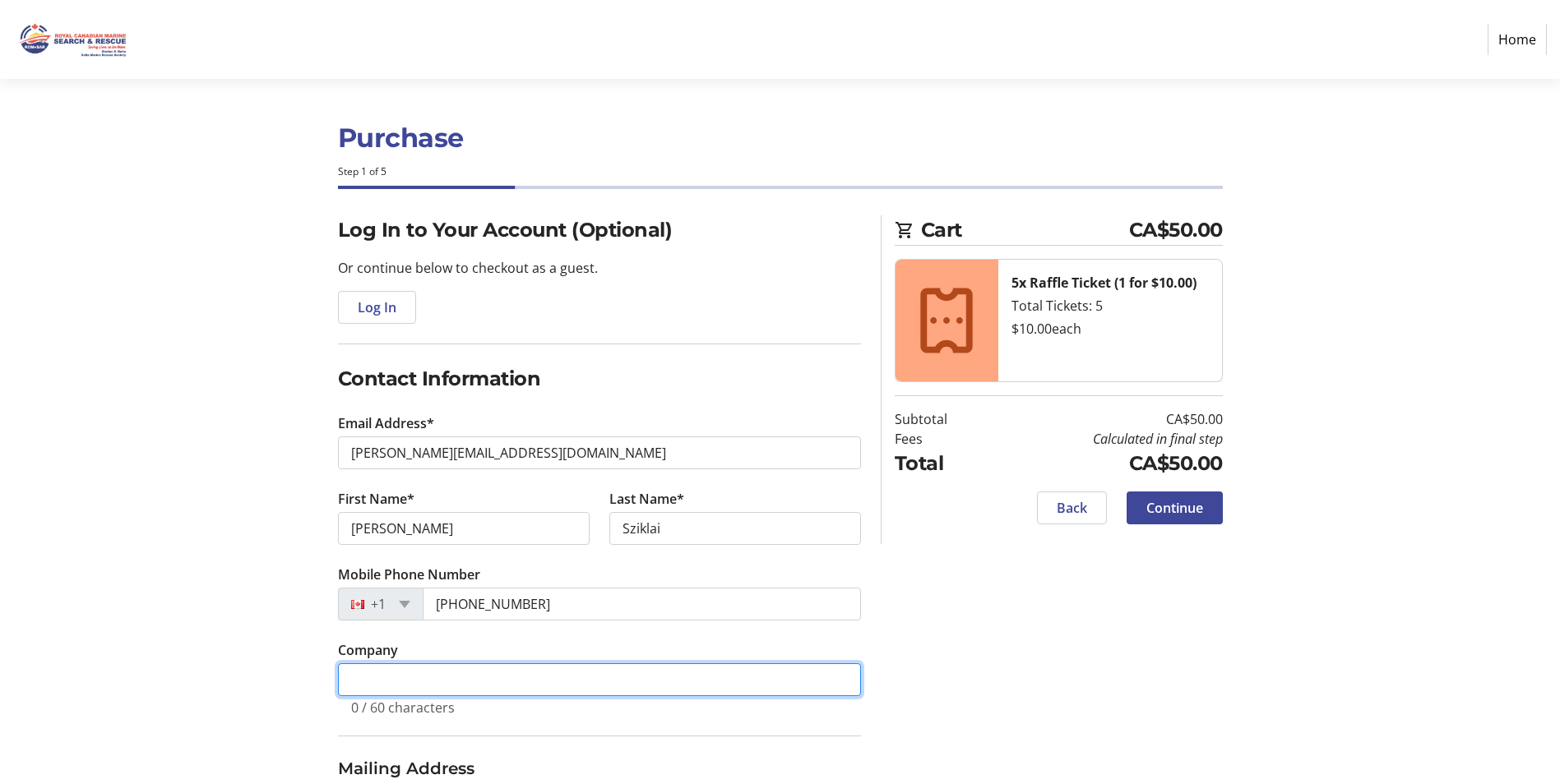
type input "Skratek & Associates"
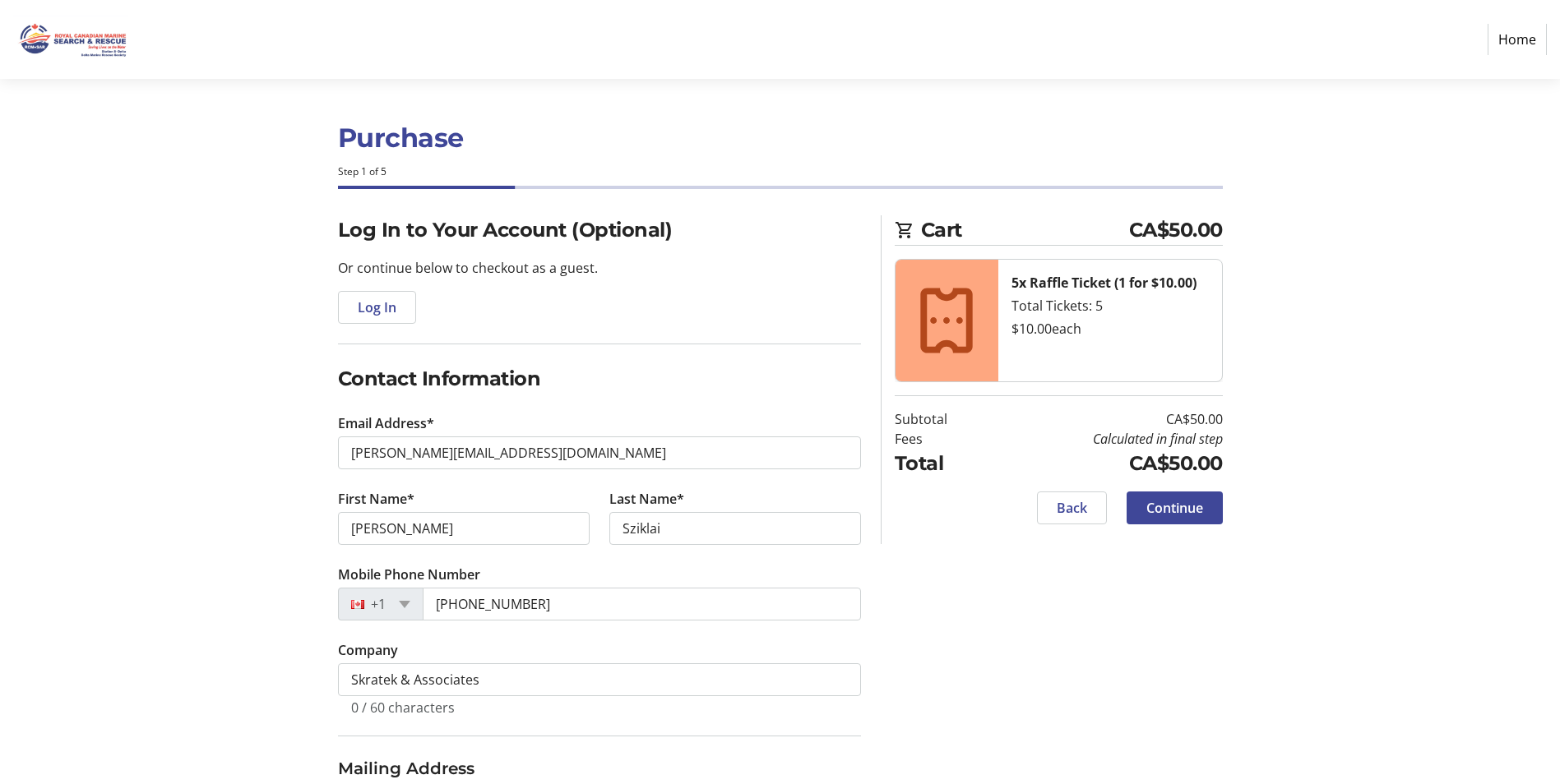
type input "[STREET_ADDRESS]"
type input "Delta"
select select "BC"
type input "V4M4E3"
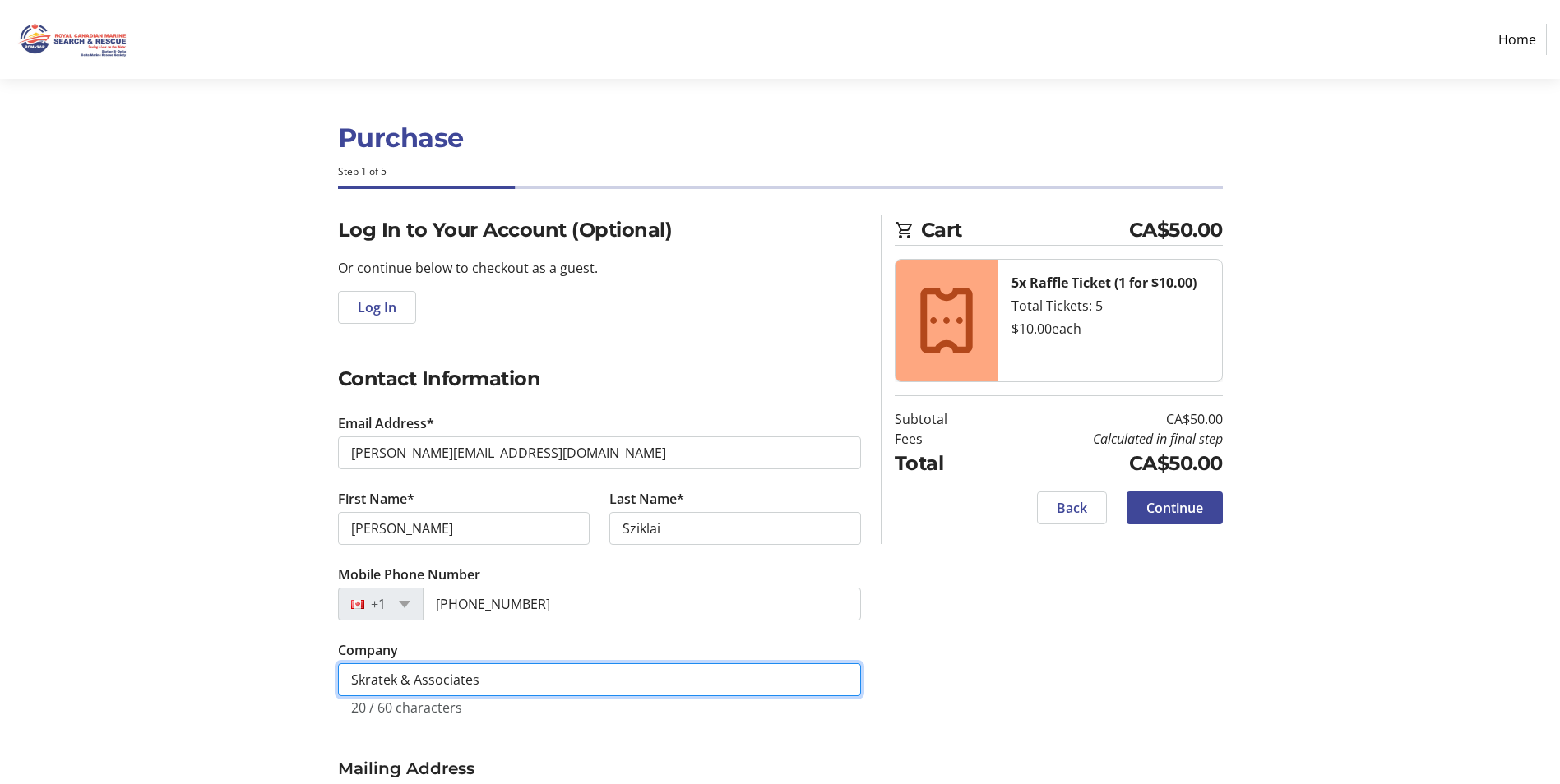
drag, startPoint x: 499, startPoint y: 676, endPoint x: 319, endPoint y: 666, distance: 180.3
click at [319, 666] on div "Log In to Your Account (Optional) Or continue below to checkout as a guest. Log…" at bounding box center [780, 745] width 1086 height 1059
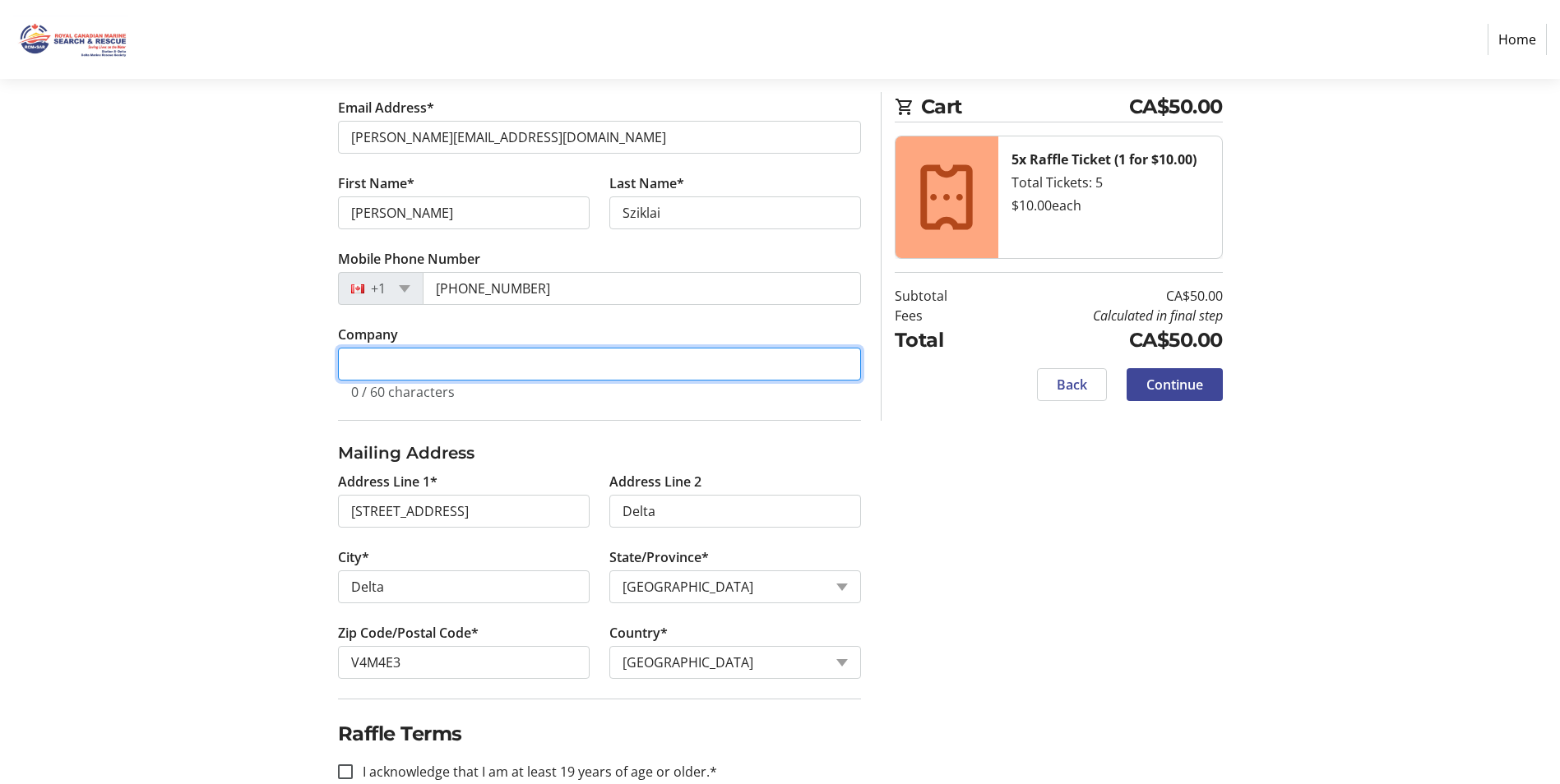
scroll to position [471, 0]
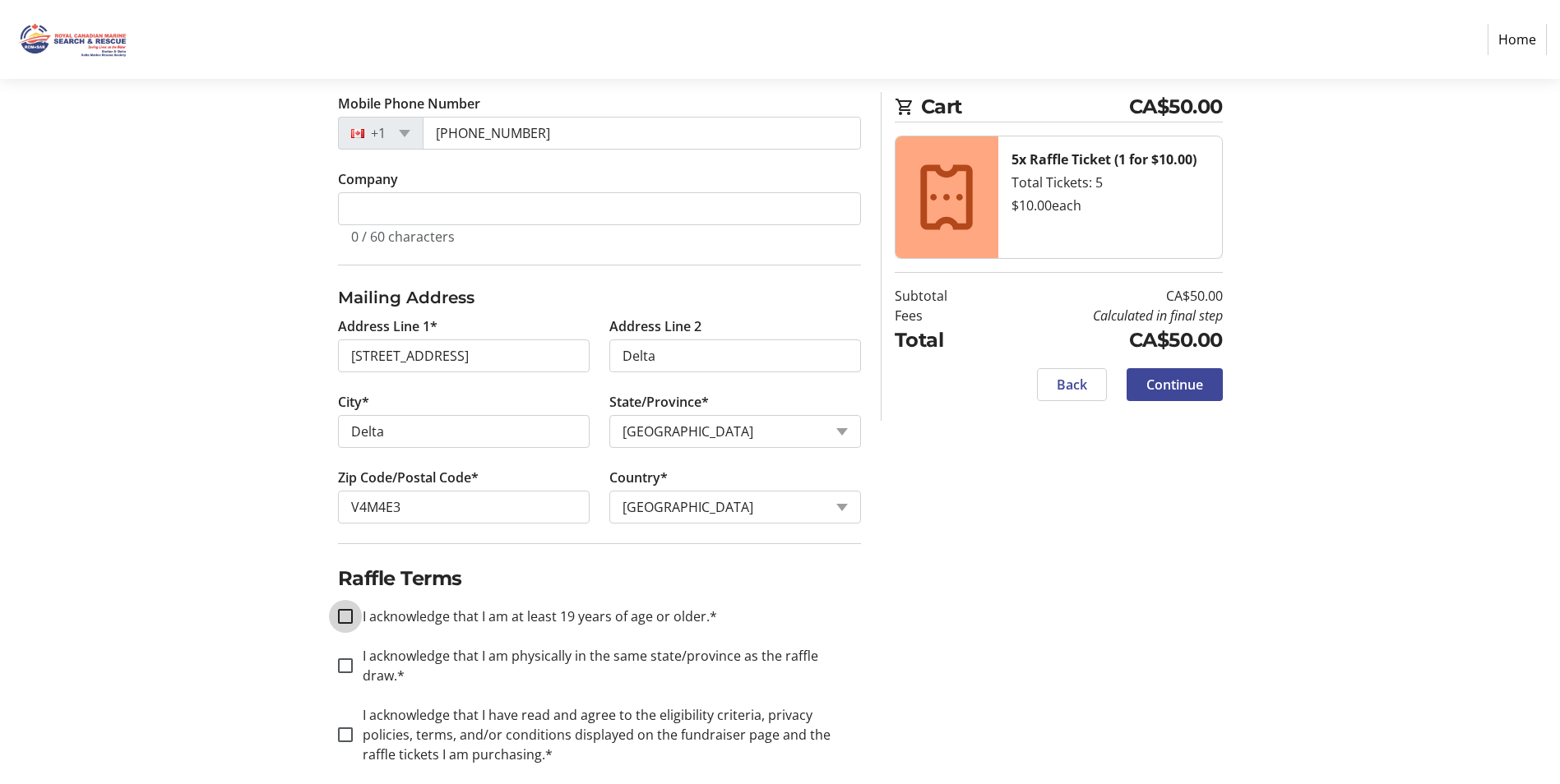
drag, startPoint x: 340, startPoint y: 619, endPoint x: 344, endPoint y: 630, distance: 11.7
click at [341, 619] on input "I acknowledge that I am at least 19 years of age or older.*" at bounding box center [345, 616] width 15 height 15
checkbox input "true"
click at [346, 659] on input "I acknowledge that I am physically in the same state/province as the raffle dra…" at bounding box center [345, 666] width 15 height 15
checkbox input "true"
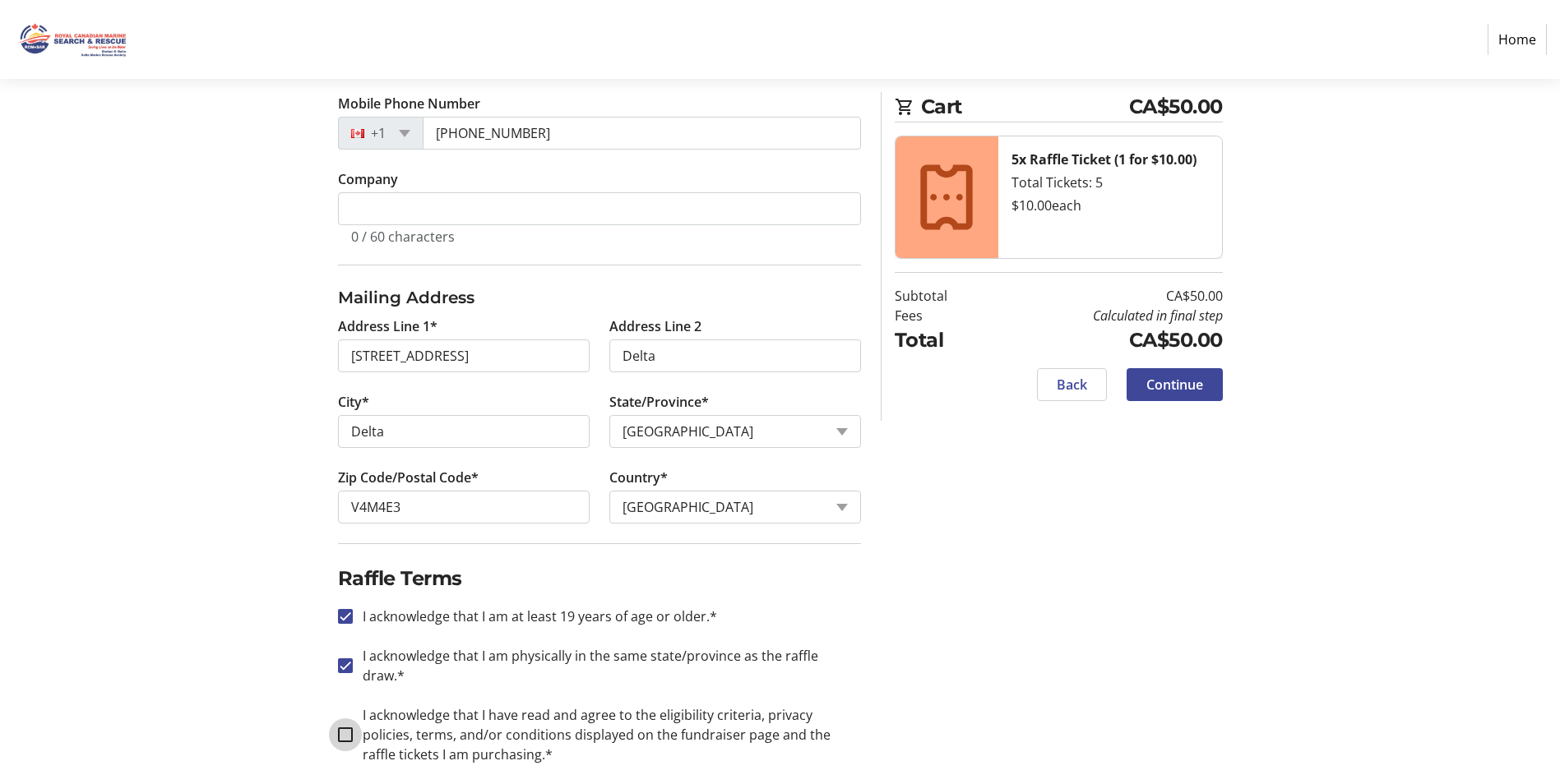
click at [345, 727] on input "I acknowledge that I have read and agree to the eligibility criteria, privacy p…" at bounding box center [345, 735] width 15 height 15
checkbox input "true"
click at [1171, 380] on span "Continue" at bounding box center [1175, 385] width 57 height 19
